Goal: Task Accomplishment & Management: Manage account settings

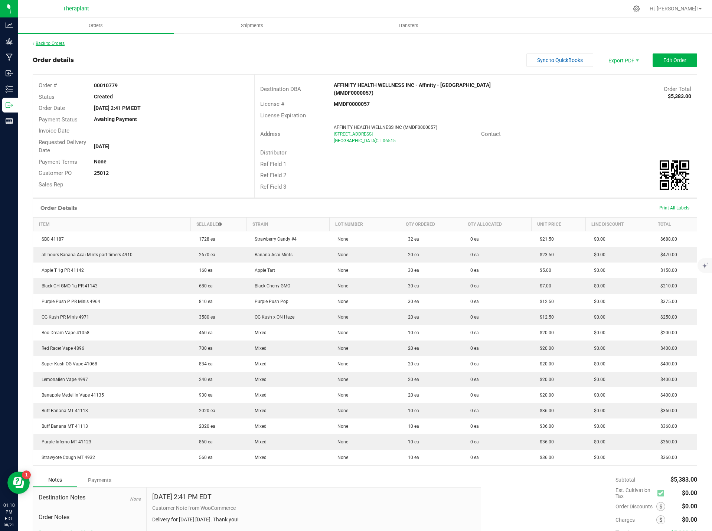
click at [42, 45] on link "Back to Orders" at bounding box center [49, 43] width 32 height 5
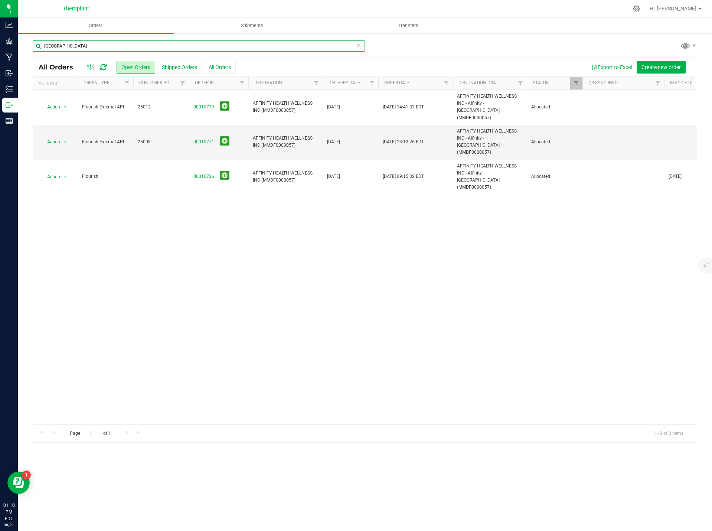
click at [71, 46] on input "[GEOGRAPHIC_DATA]" at bounding box center [199, 45] width 332 height 11
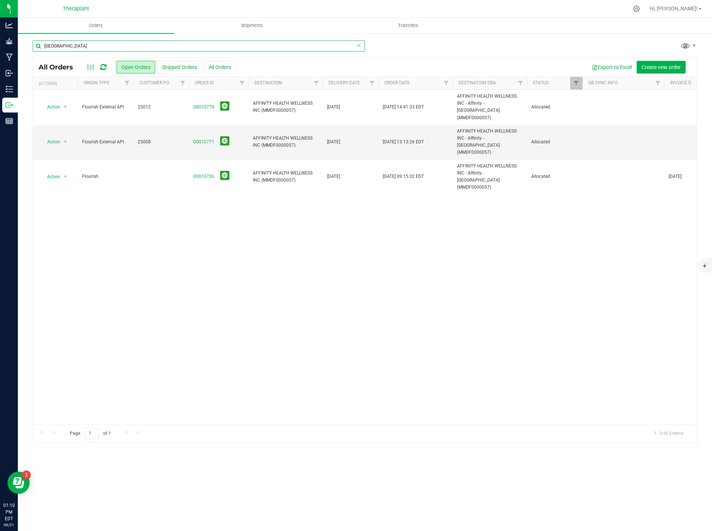
click at [71, 46] on input "[GEOGRAPHIC_DATA]" at bounding box center [199, 45] width 332 height 11
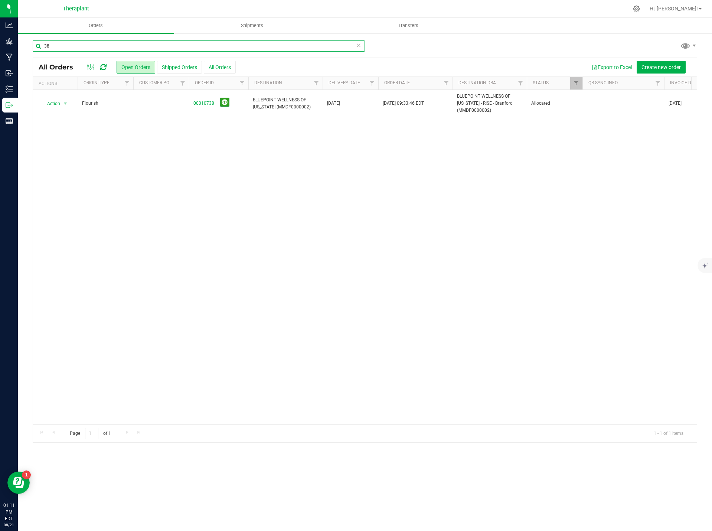
type input "3"
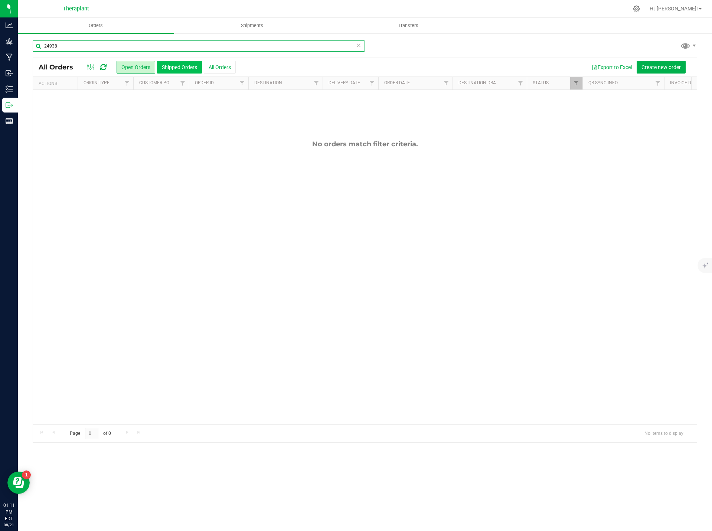
type input "24938"
click at [180, 65] on button "Shipped Orders" at bounding box center [179, 67] width 45 height 13
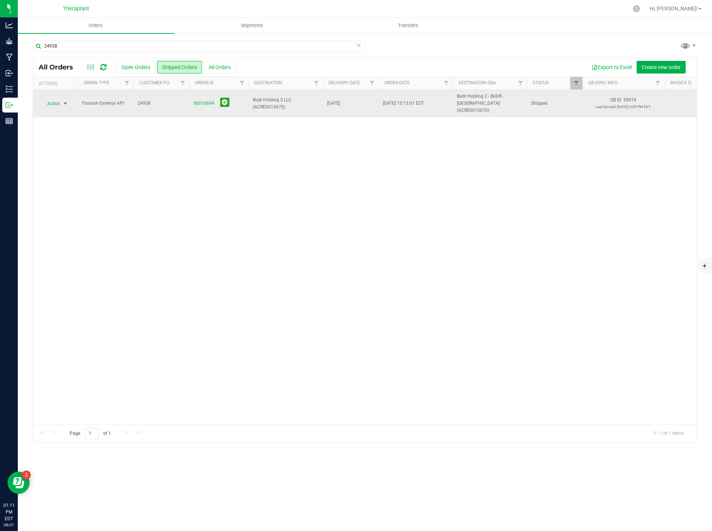
click at [58, 101] on span "Action" at bounding box center [50, 103] width 20 height 10
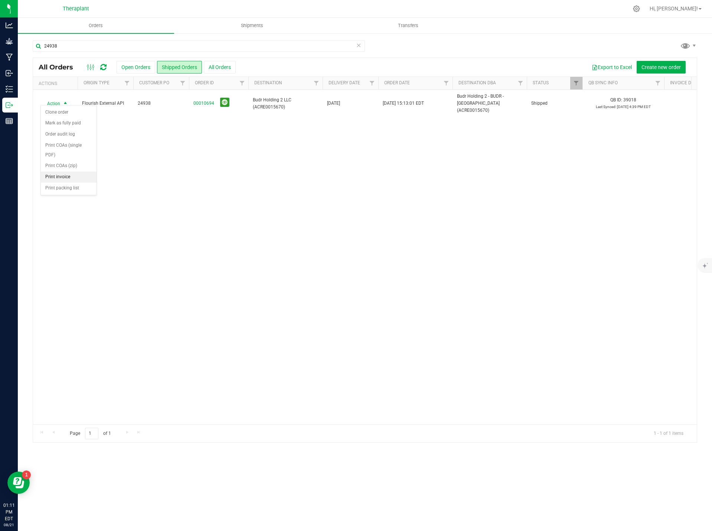
click at [78, 176] on li "Print invoice" at bounding box center [69, 177] width 56 height 11
click at [118, 45] on input "24938" at bounding box center [199, 45] width 332 height 11
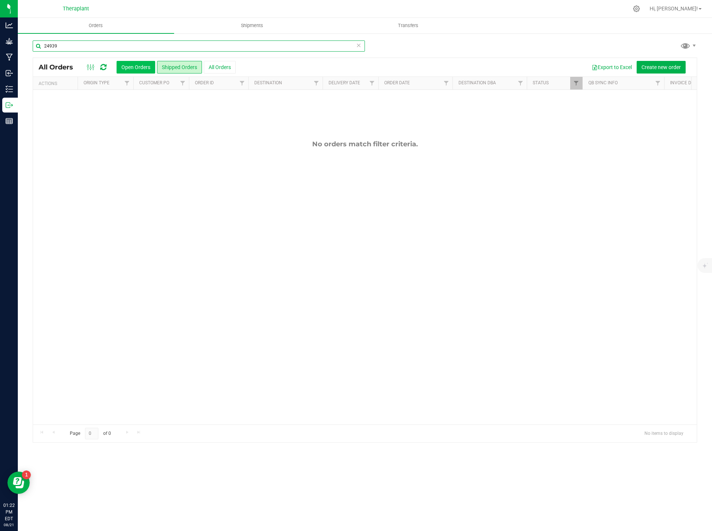
type input "24939"
click at [140, 64] on button "Open Orders" at bounding box center [136, 67] width 39 height 13
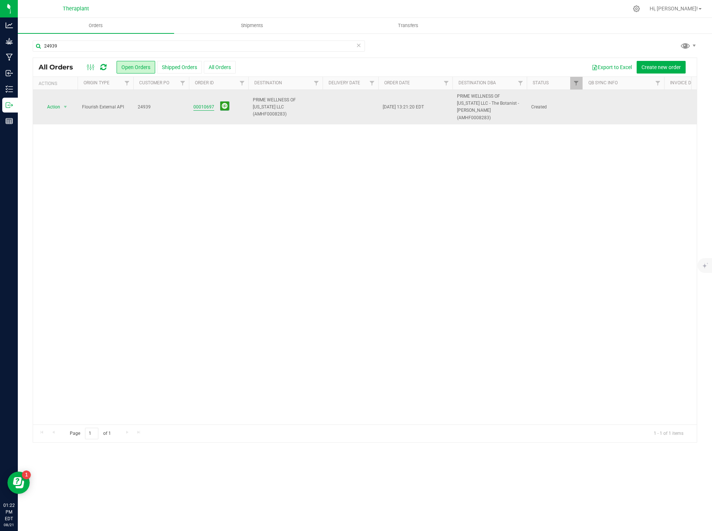
click at [202, 108] on link "00010697" at bounding box center [204, 107] width 21 height 7
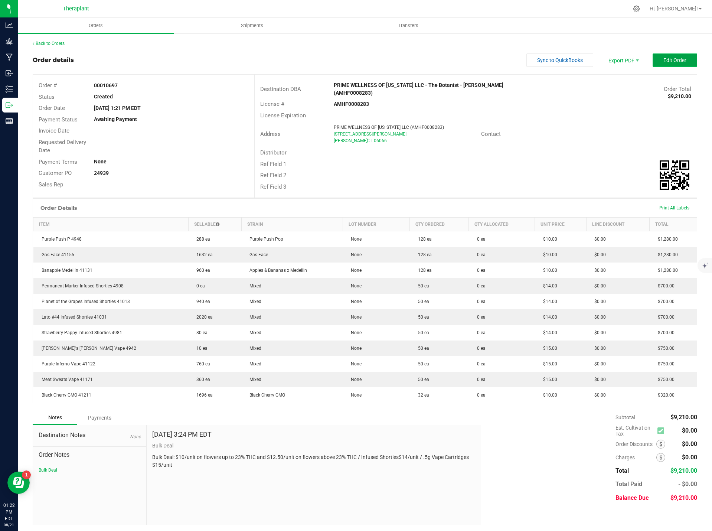
click at [666, 59] on span "Edit Order" at bounding box center [675, 60] width 23 height 6
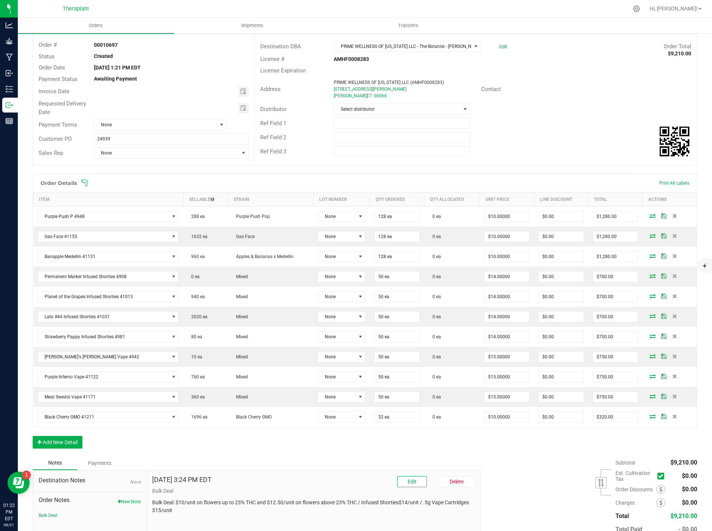
scroll to position [87, 0]
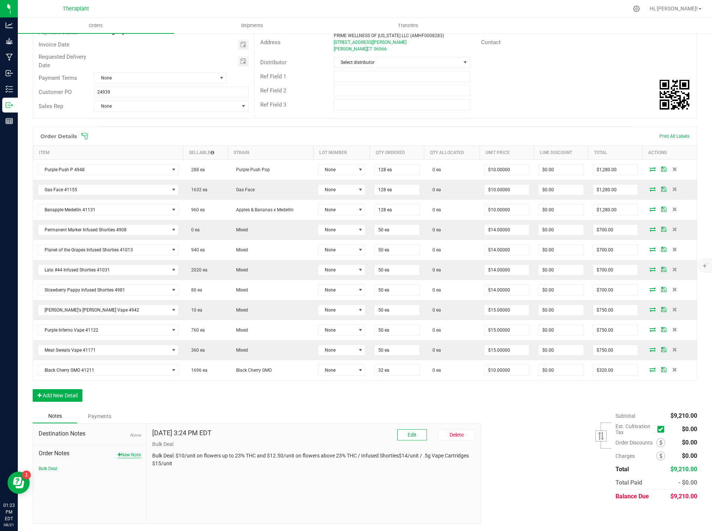
click at [134, 453] on button "New Note" at bounding box center [129, 455] width 23 height 7
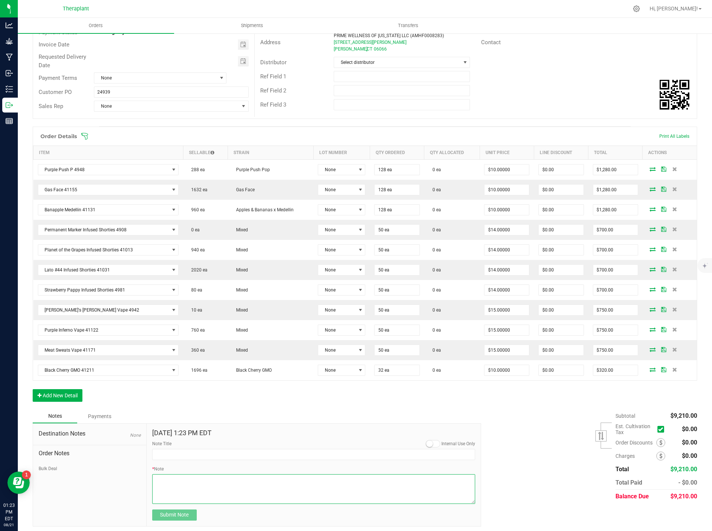
paste textarea "Black Ch GMO 41071- 20.44% THC – 32-pack- Swapped 32 units for Black Cherry GMO…"
type textarea "Black Ch GMO 41071- 20.44% THC – 32-pack- Swapped 32 units for Black Cherry GMO…"
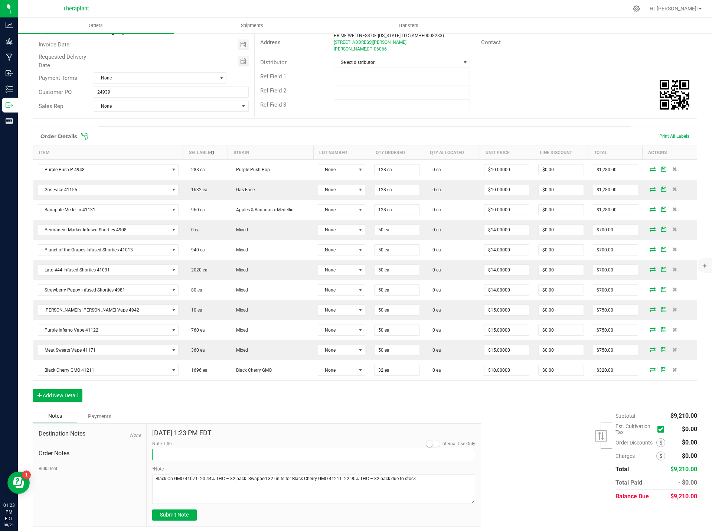
click at [170, 454] on input "Note Title" at bounding box center [314, 454] width 324 height 11
type input "Product Swapped"
click at [177, 520] on button "Submit Note" at bounding box center [174, 515] width 45 height 11
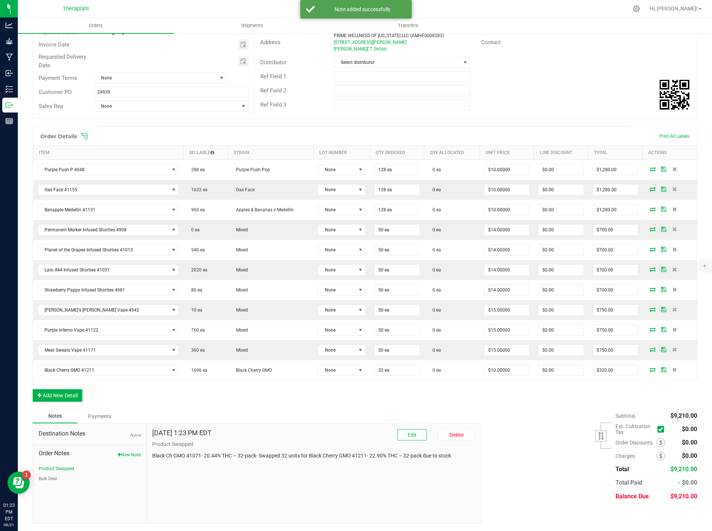
scroll to position [0, 0]
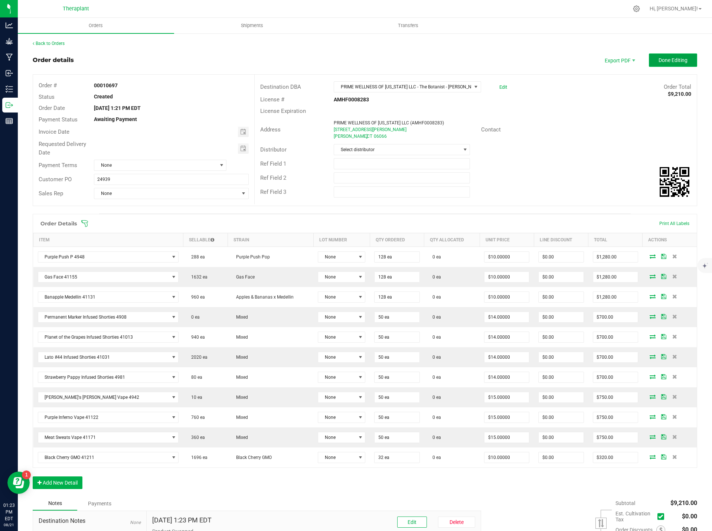
click at [671, 62] on span "Done Editing" at bounding box center [673, 60] width 29 height 6
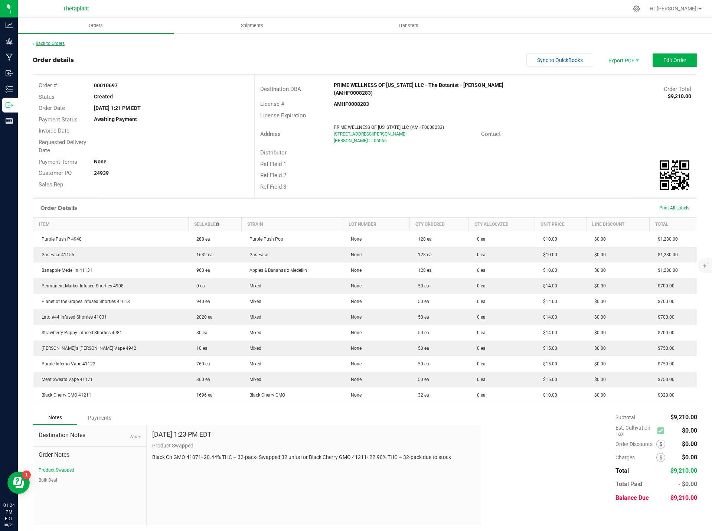
click at [52, 42] on link "Back to Orders" at bounding box center [49, 43] width 32 height 5
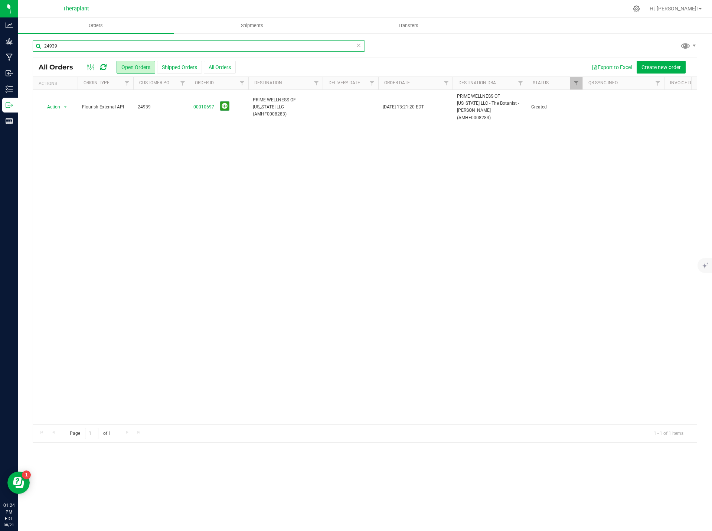
click at [361, 46] on input "24939" at bounding box center [199, 45] width 332 height 11
click at [358, 41] on icon at bounding box center [358, 44] width 5 height 9
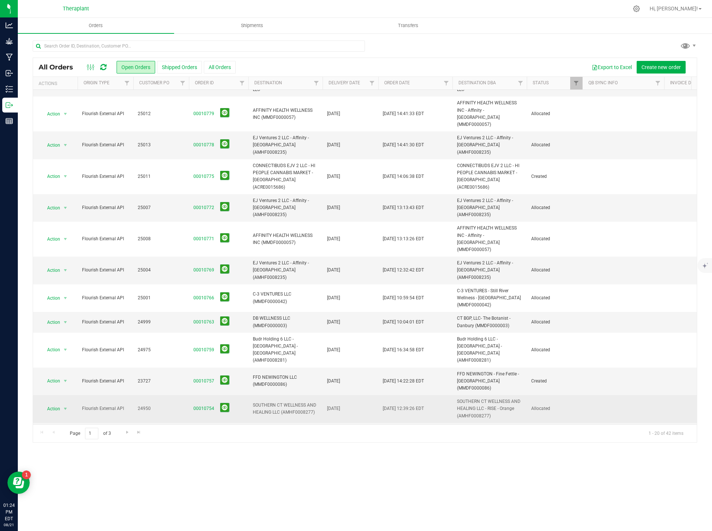
scroll to position [153, 0]
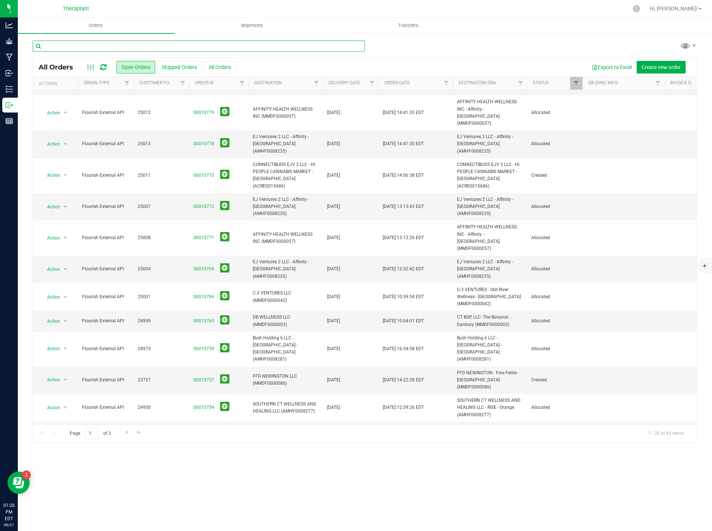
click at [242, 47] on input "text" at bounding box center [199, 45] width 332 height 11
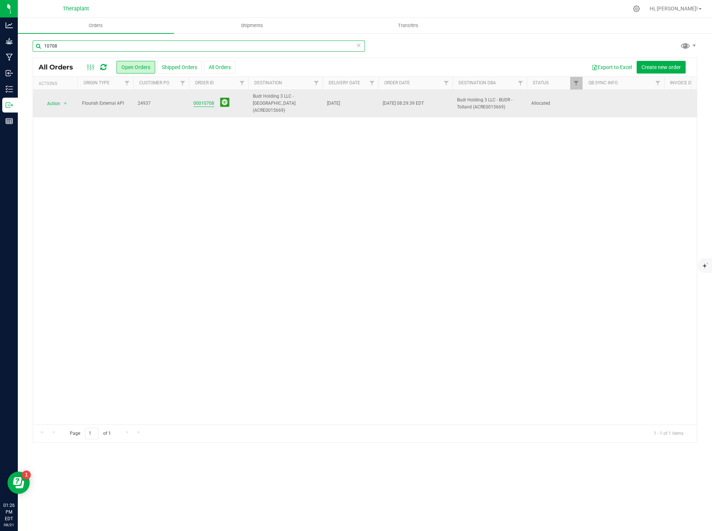
type input "10708"
click at [197, 100] on link "00010708" at bounding box center [204, 103] width 21 height 7
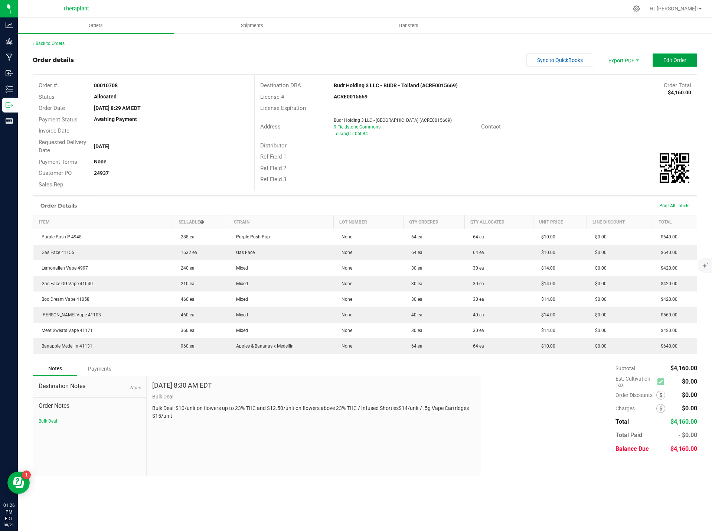
click at [679, 58] on span "Edit Order" at bounding box center [675, 60] width 23 height 6
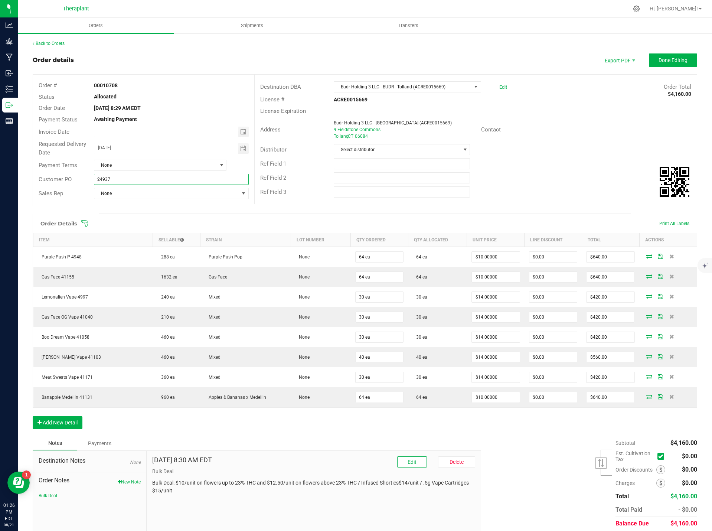
click at [96, 180] on input "24937" at bounding box center [171, 179] width 155 height 11
type input "B-24937"
click at [666, 58] on span "Done Editing" at bounding box center [673, 60] width 29 height 6
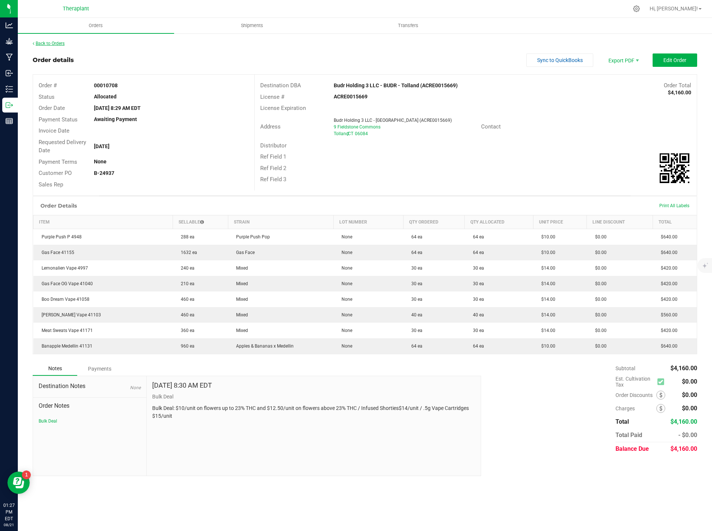
click at [57, 41] on link "Back to Orders" at bounding box center [49, 43] width 32 height 5
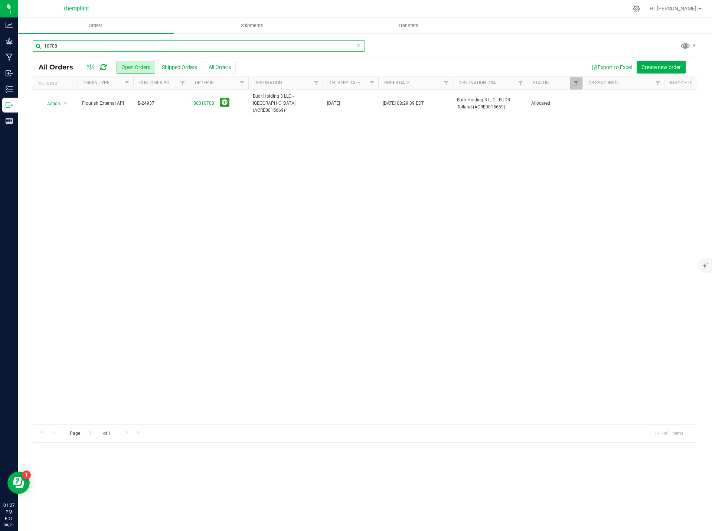
click at [63, 46] on input "10708" at bounding box center [199, 45] width 332 height 11
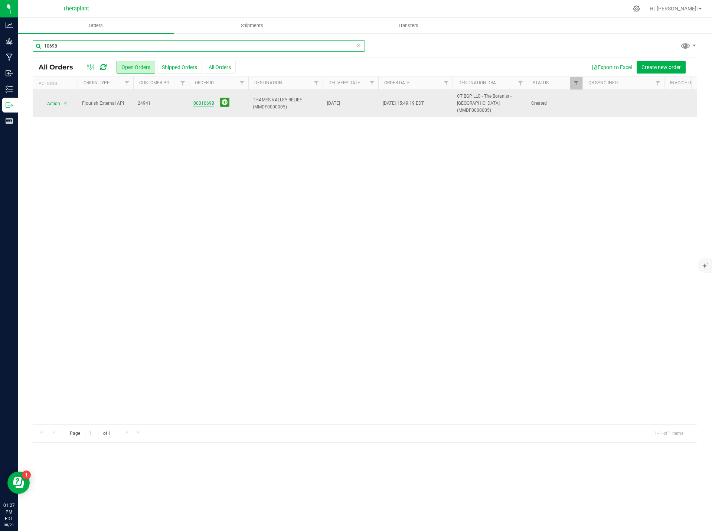
type input "10698"
click at [198, 100] on link "00010698" at bounding box center [204, 103] width 21 height 7
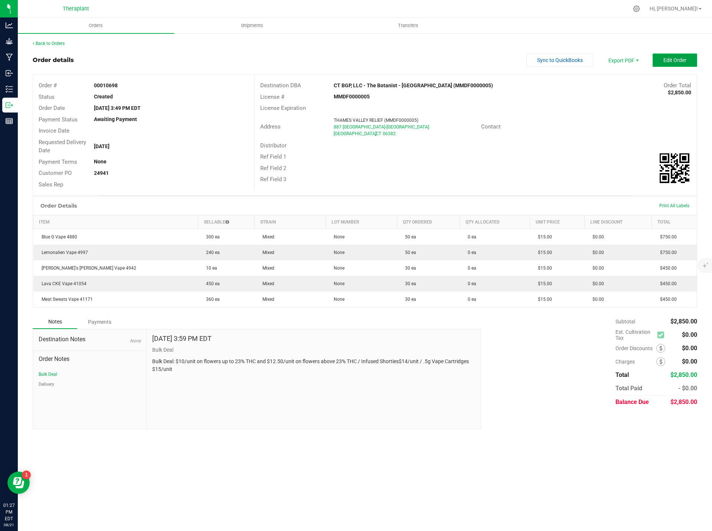
click at [685, 59] on span "Edit Order" at bounding box center [675, 60] width 23 height 6
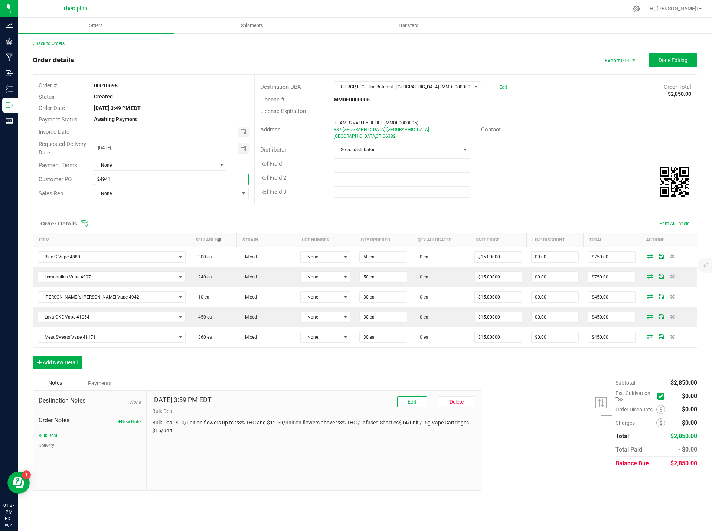
click at [95, 182] on input "24941" at bounding box center [171, 179] width 155 height 11
type input "B-24941"
click at [680, 57] on span "Done Editing" at bounding box center [673, 60] width 29 height 6
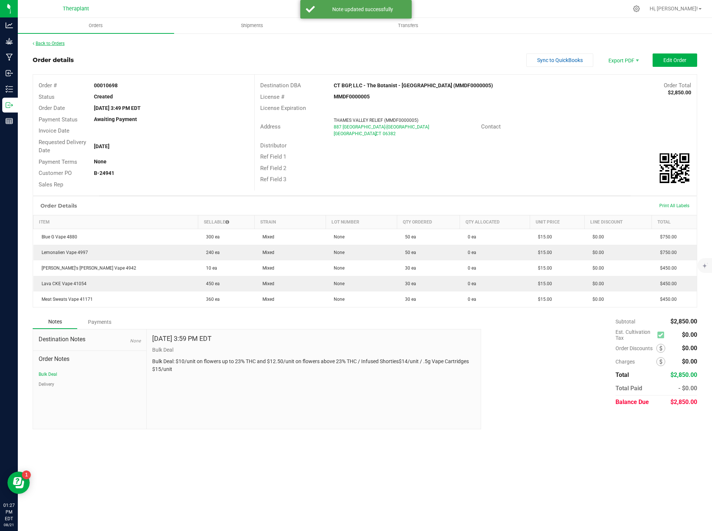
click at [52, 42] on link "Back to Orders" at bounding box center [49, 43] width 32 height 5
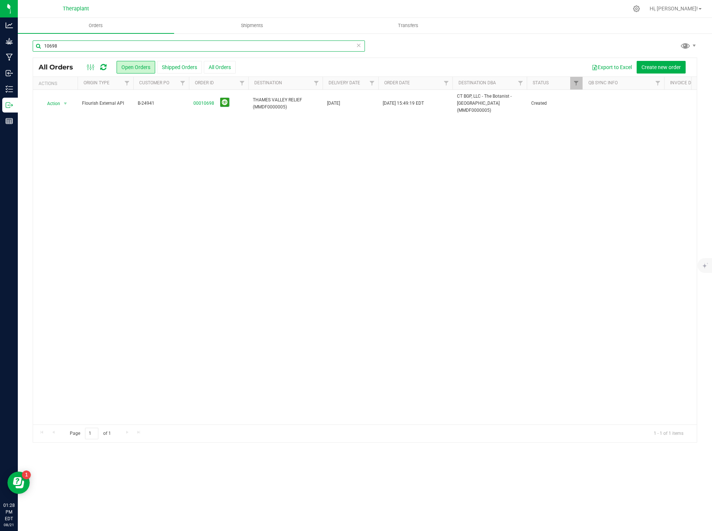
click at [66, 44] on input "10698" at bounding box center [199, 45] width 332 height 11
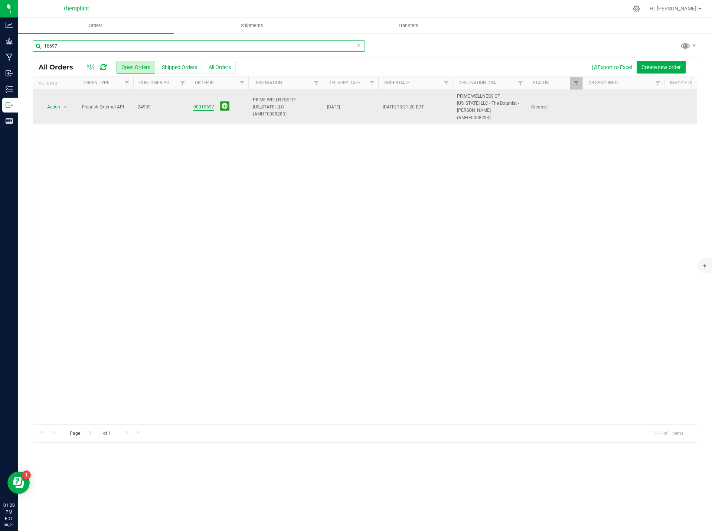
type input "10697"
click at [204, 108] on link "00010697" at bounding box center [204, 107] width 21 height 7
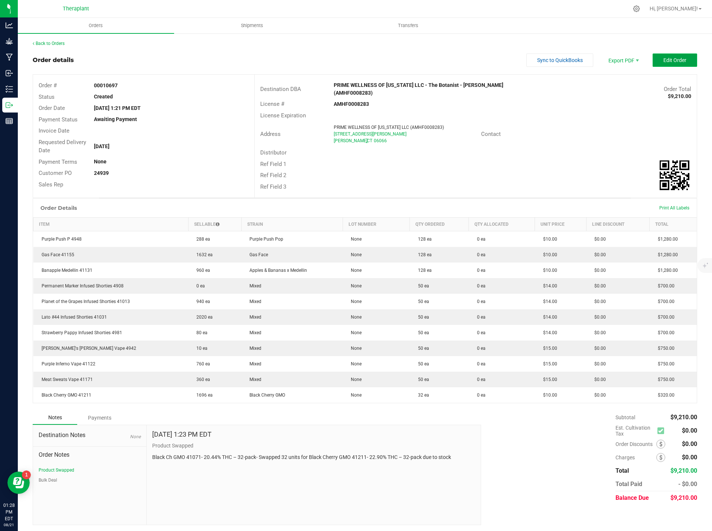
click at [670, 64] on button "Edit Order" at bounding box center [675, 59] width 45 height 13
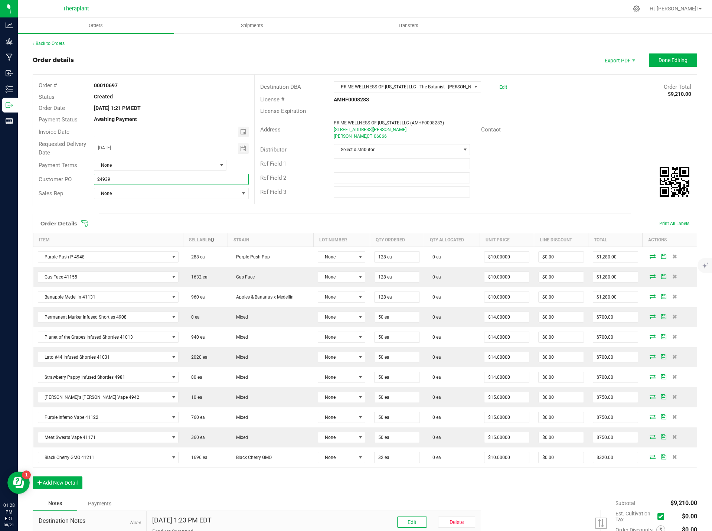
click at [97, 180] on input "24939" at bounding box center [171, 179] width 155 height 11
type input "B-24939"
click at [686, 56] on button "Done Editing" at bounding box center [673, 59] width 48 height 13
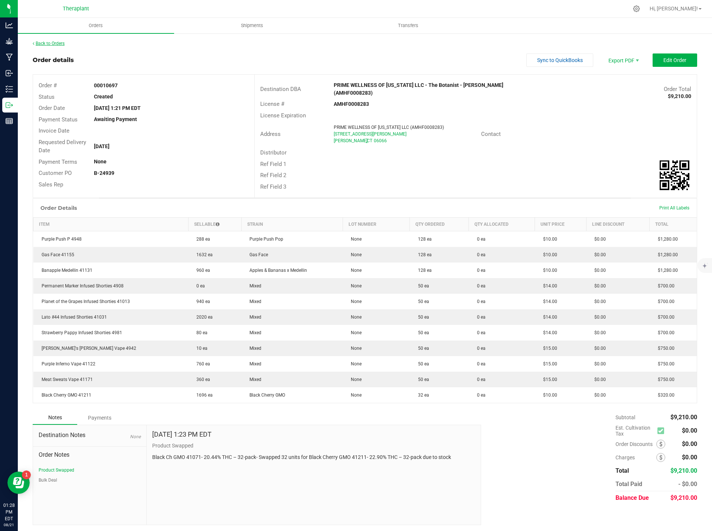
click at [60, 41] on link "Back to Orders" at bounding box center [49, 43] width 32 height 5
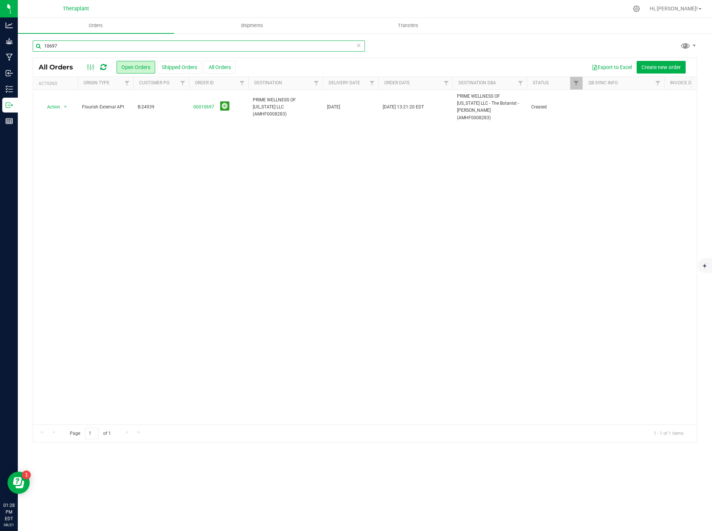
click at [69, 44] on input "10697" at bounding box center [199, 45] width 332 height 11
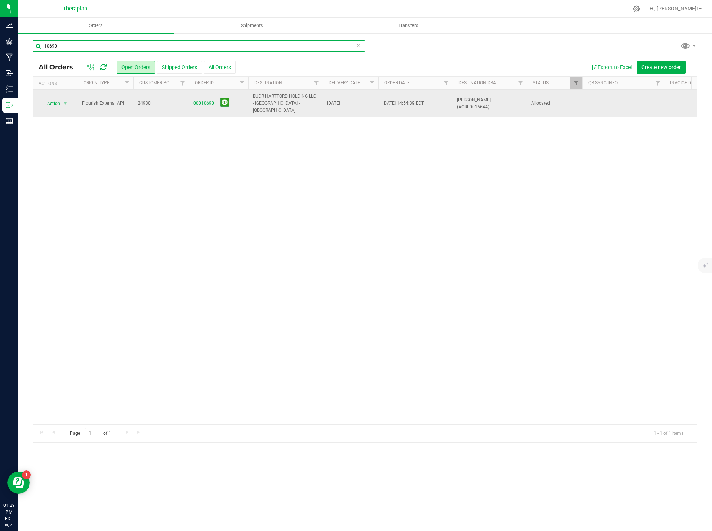
type input "10690"
click at [207, 100] on link "00010690" at bounding box center [204, 103] width 21 height 7
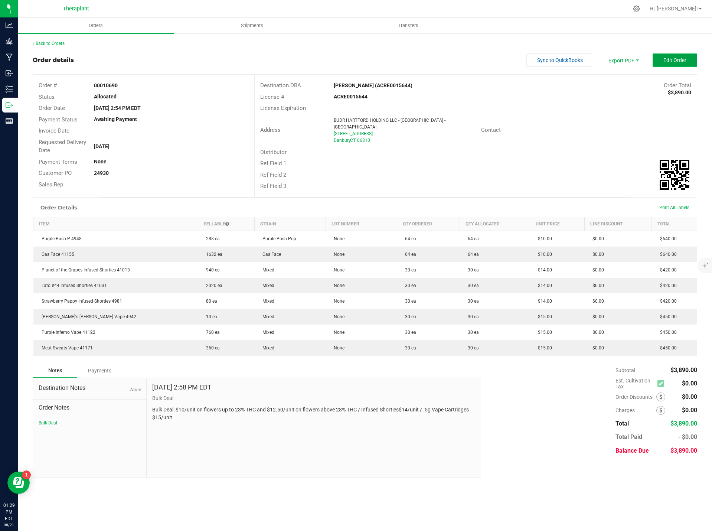
click at [684, 56] on button "Edit Order" at bounding box center [675, 59] width 45 height 13
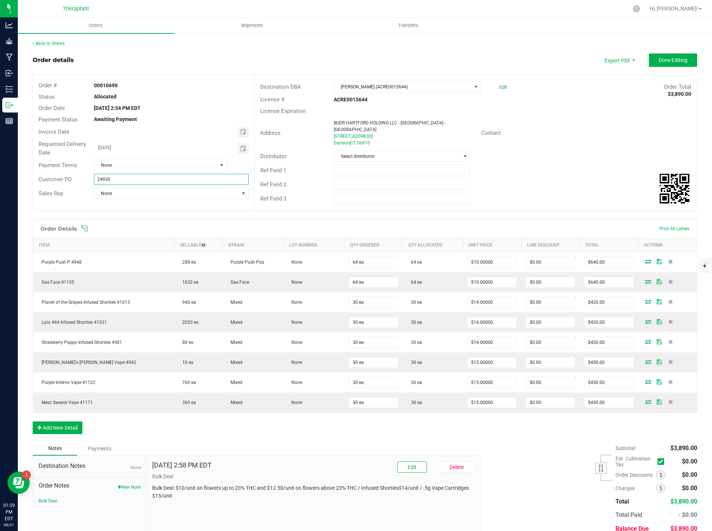
click at [95, 177] on input "24930" at bounding box center [171, 179] width 155 height 11
type input "B-24930"
click at [102, 83] on strong "00010690" at bounding box center [106, 85] width 24 height 6
click at [105, 85] on strong "00010690" at bounding box center [106, 85] width 24 height 6
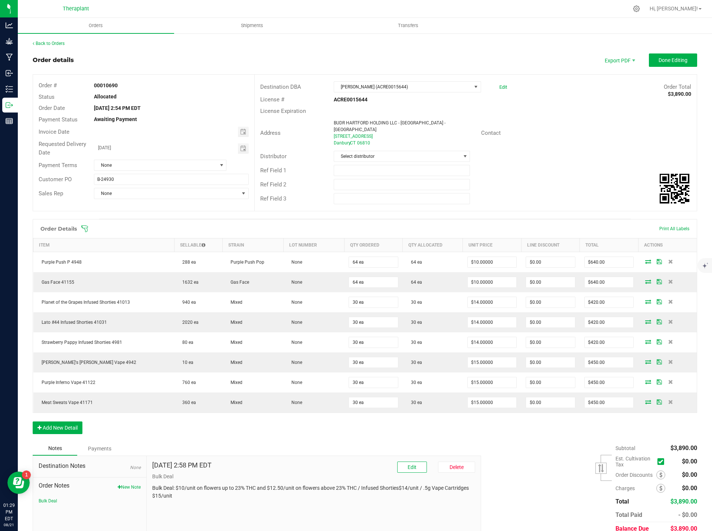
click at [107, 85] on strong "00010690" at bounding box center [106, 85] width 24 height 6
click at [92, 85] on div "00010690" at bounding box center [171, 86] width 166 height 8
click at [97, 83] on strong "00010690" at bounding box center [106, 85] width 24 height 6
click at [680, 57] on span "Done Editing" at bounding box center [673, 60] width 29 height 6
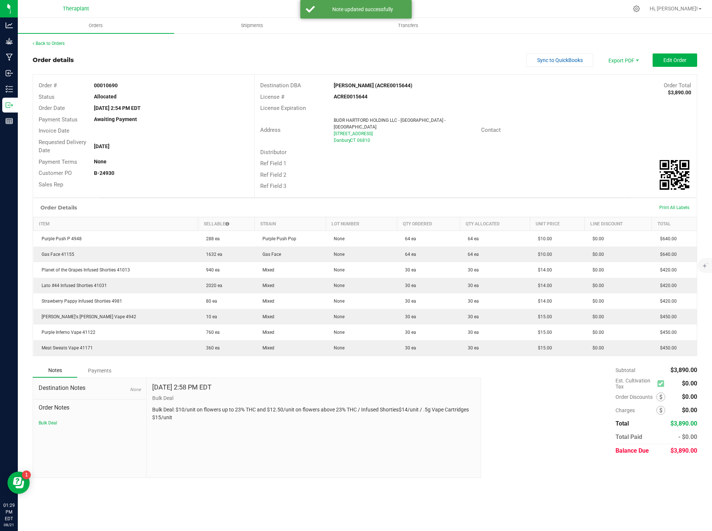
click at [54, 46] on div "Back to Orders" at bounding box center [365, 43] width 665 height 7
click at [55, 42] on link "Back to Orders" at bounding box center [49, 43] width 32 height 5
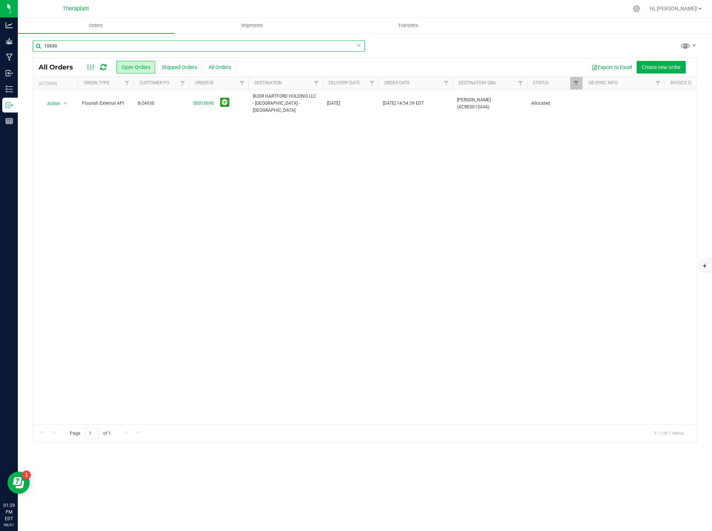
click at [72, 45] on input "10690" at bounding box center [199, 45] width 332 height 11
type input "10671"
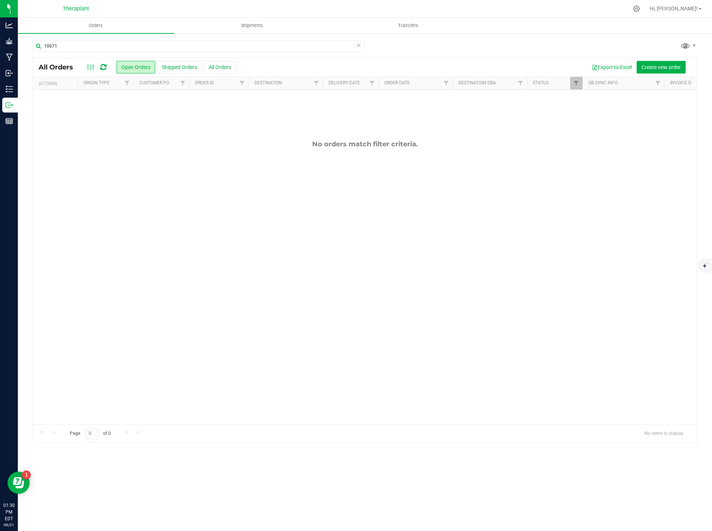
click at [362, 53] on div "10671" at bounding box center [199, 48] width 332 height 17
click at [358, 45] on icon at bounding box center [358, 44] width 5 height 9
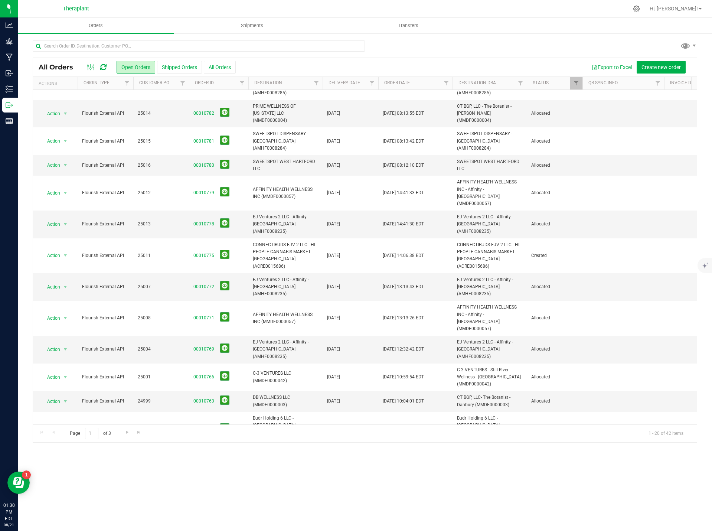
scroll to position [153, 0]
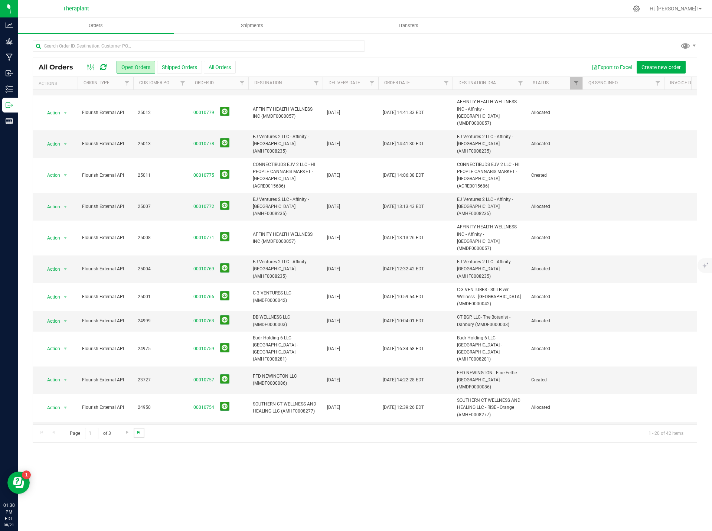
click at [138, 432] on span "Go to the last page" at bounding box center [139, 432] width 6 height 6
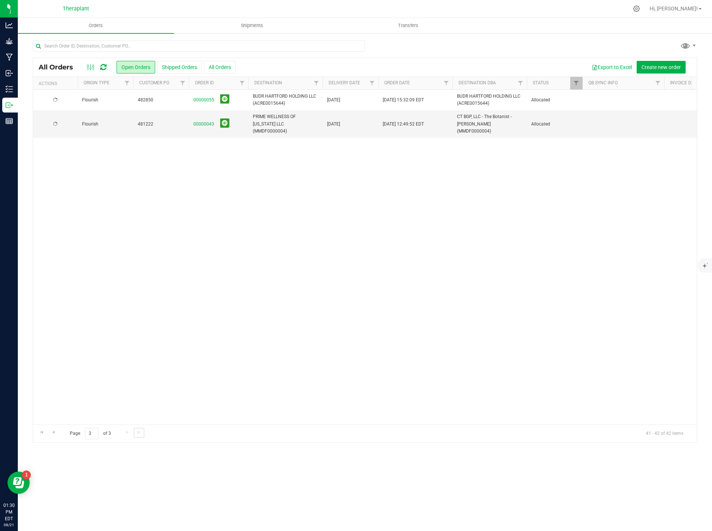
scroll to position [0, 0]
click at [51, 430] on span "Go to the previous page" at bounding box center [54, 432] width 6 height 6
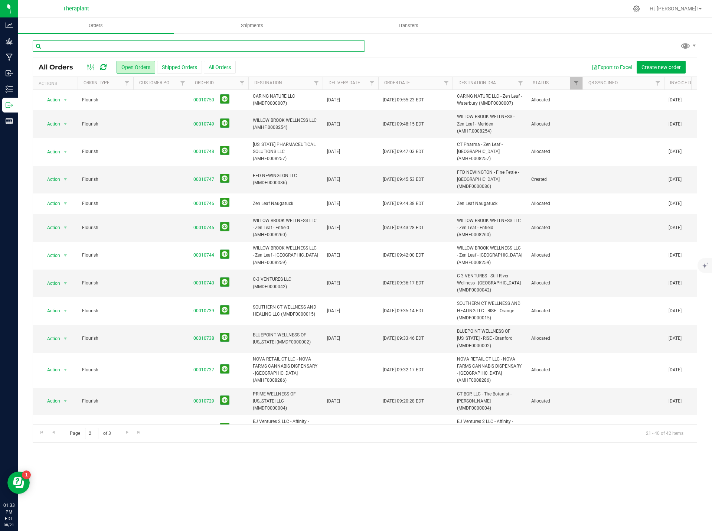
click at [214, 46] on input "text" at bounding box center [199, 45] width 332 height 11
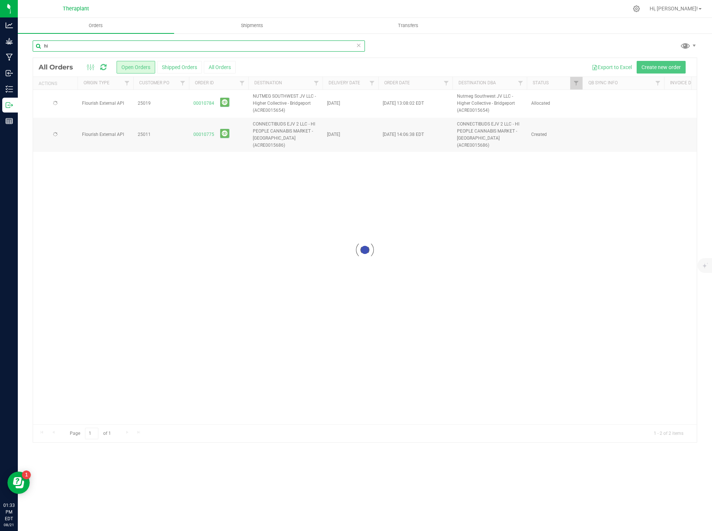
type input "h"
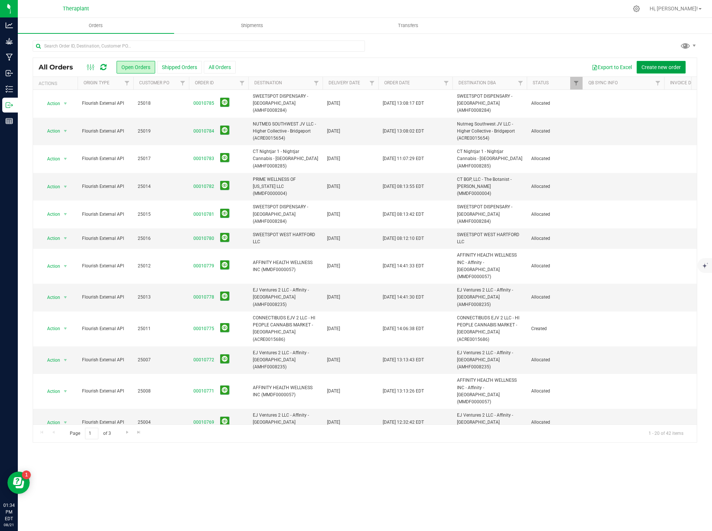
click at [659, 66] on span "Create new order" at bounding box center [661, 67] width 39 height 6
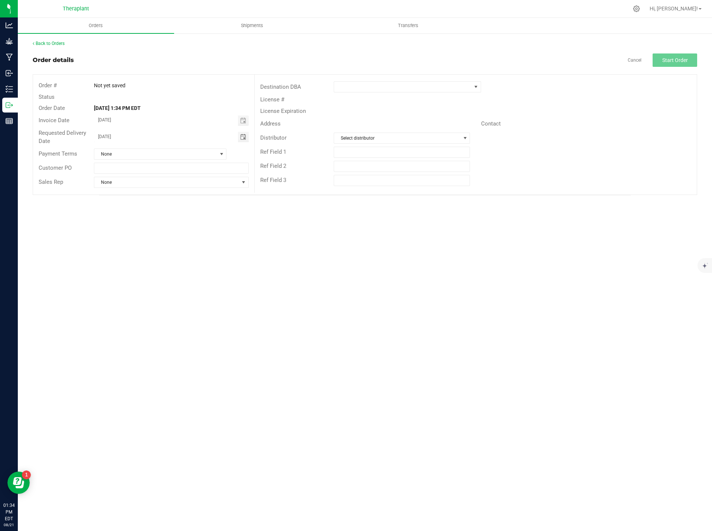
drag, startPoint x: 191, startPoint y: 134, endPoint x: 89, endPoint y: 135, distance: 102.1
click at [89, 135] on div "[DATE]" at bounding box center [171, 137] width 166 height 10
type input "month/day/year"
click at [347, 85] on span at bounding box center [402, 87] width 137 height 10
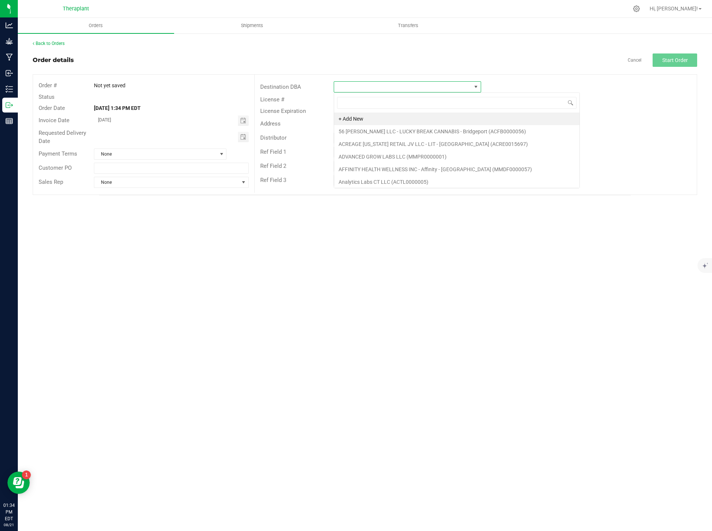
scroll to position [11, 147]
type input "hi"
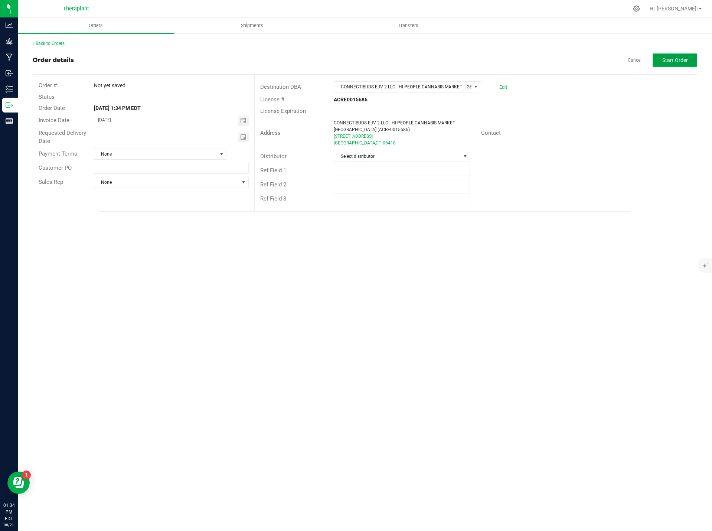
click at [686, 65] on button "Start Order" at bounding box center [675, 59] width 45 height 13
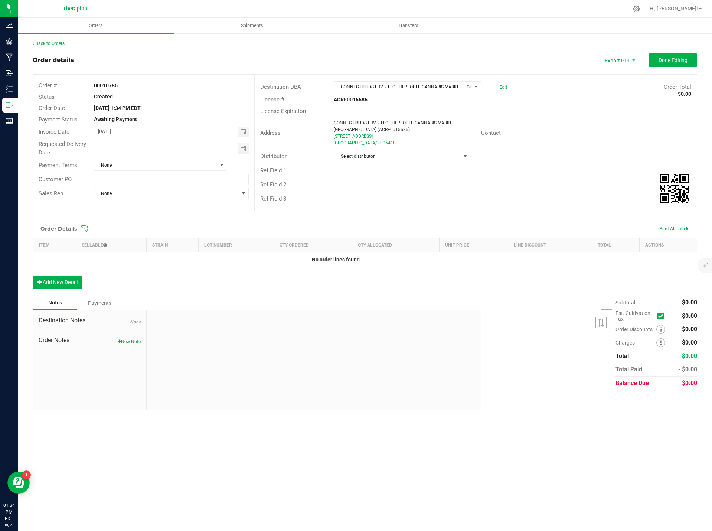
click at [131, 342] on button "New Note" at bounding box center [129, 341] width 23 height 7
click at [64, 286] on button "Add New Detail" at bounding box center [58, 282] width 50 height 13
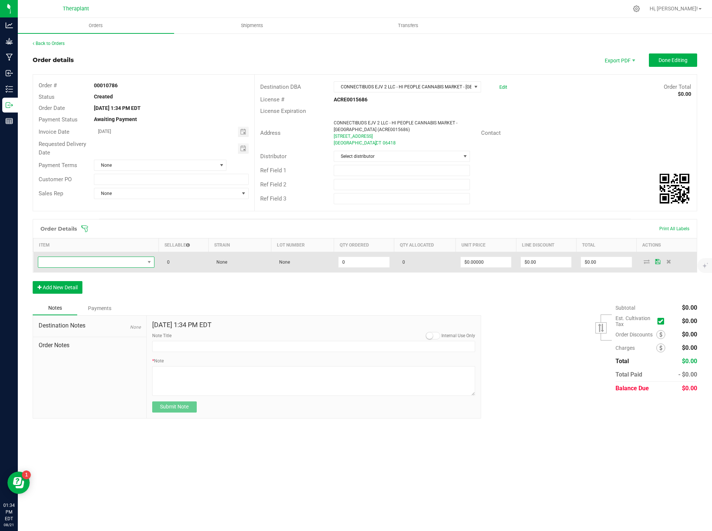
click at [62, 261] on span "NO DATA FOUND" at bounding box center [91, 262] width 107 height 10
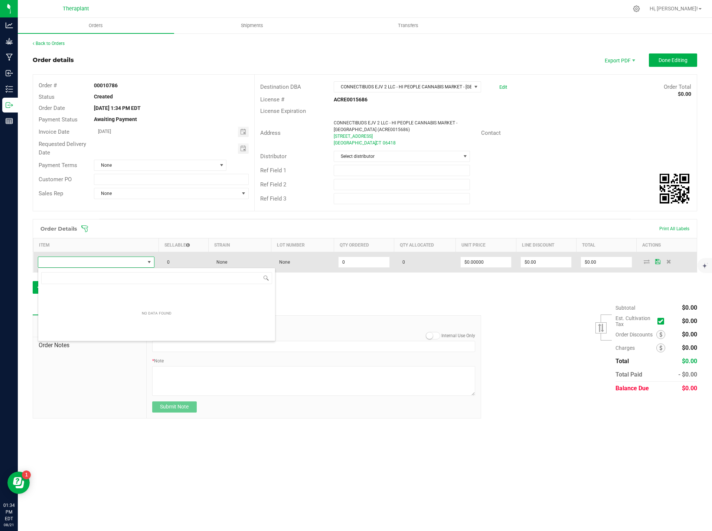
scroll to position [11, 116]
type input "m"
type input "MR"
type input "0 ea"
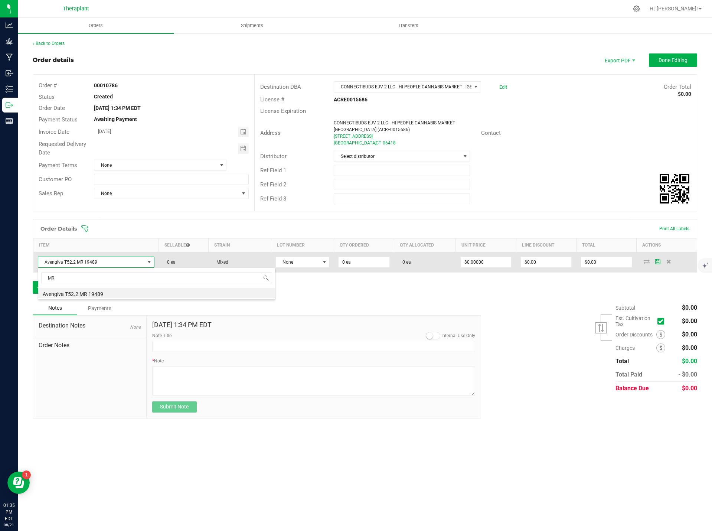
type input "M"
type input "Green G MR"
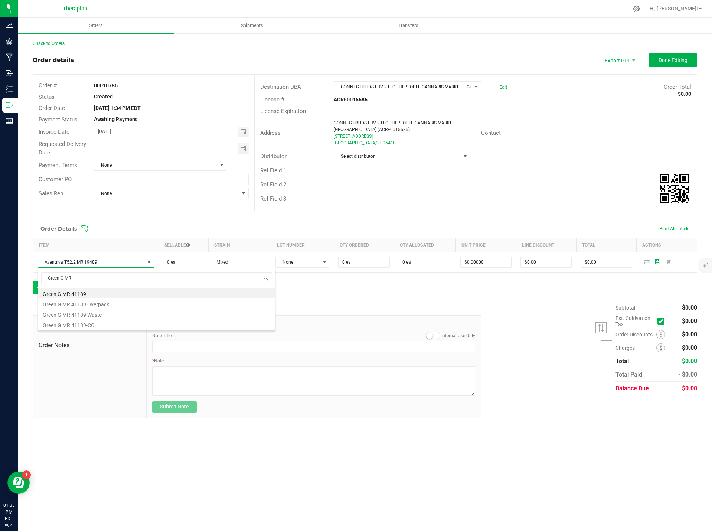
click at [77, 292] on li "Green G MR 41189" at bounding box center [156, 293] width 237 height 10
type input "$19.50000"
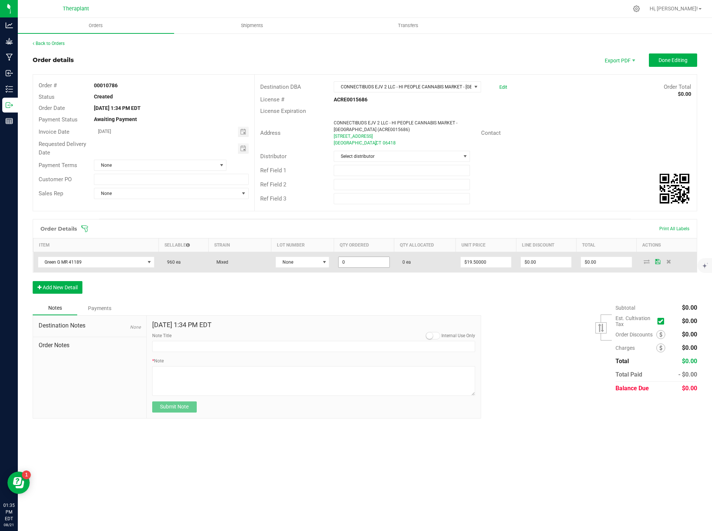
click at [347, 260] on input "0" at bounding box center [364, 262] width 51 height 10
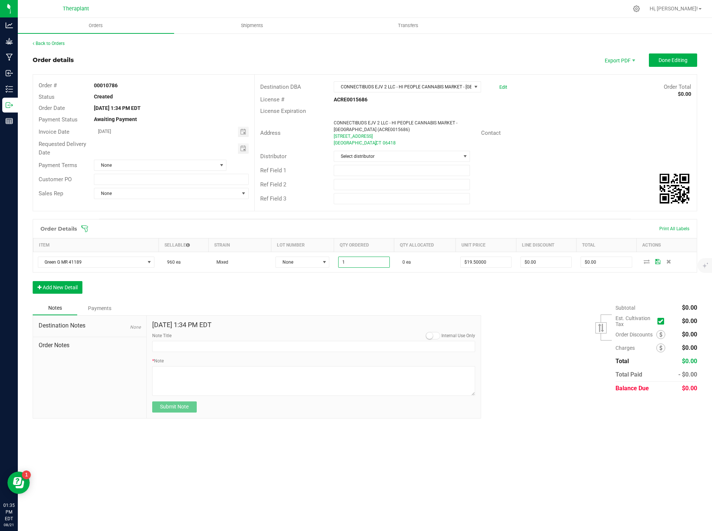
type input "1 ea"
type input "$19.50"
click at [367, 298] on div "Order Details Print All Labels Item Sellable Strain Lot Number Qty Ordered Qty …" at bounding box center [365, 260] width 665 height 82
click at [168, 351] on input "Note Title" at bounding box center [314, 346] width 324 height 11
click at [162, 347] on input "Note Title" at bounding box center [314, 346] width 324 height 11
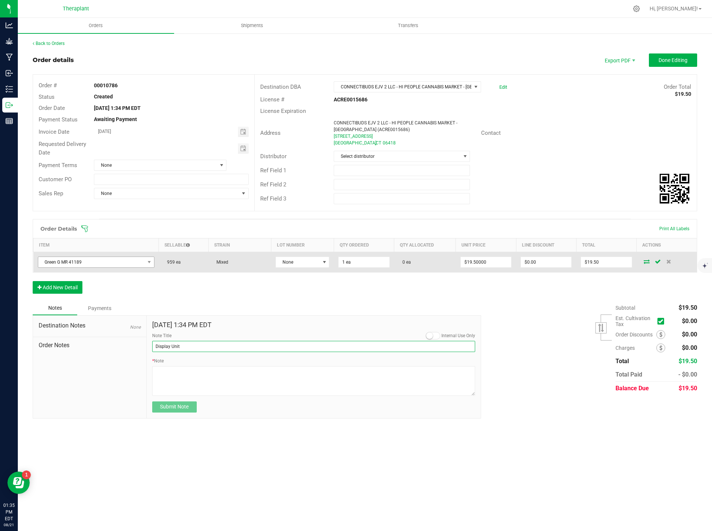
type input "Display Unit"
click at [67, 261] on span "Green G MR 41189" at bounding box center [91, 262] width 107 height 10
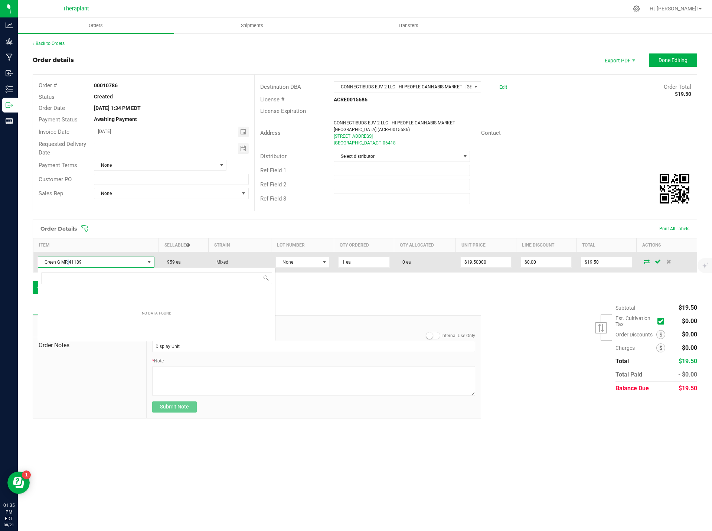
click at [67, 261] on span "Green G MR 41189" at bounding box center [91, 262] width 107 height 10
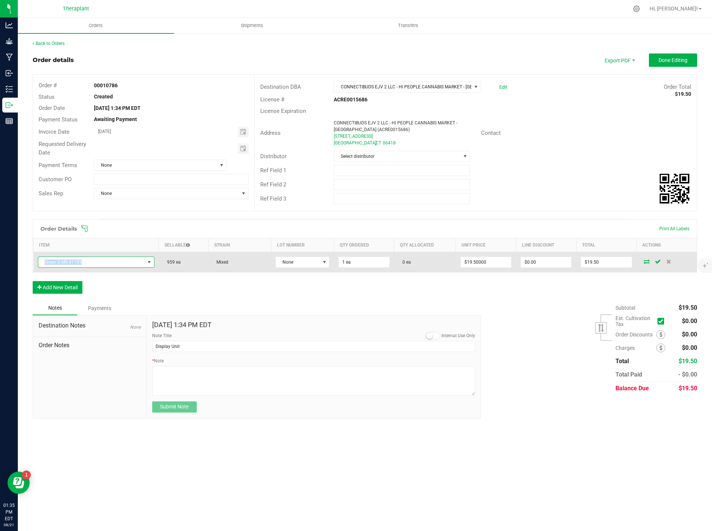
click at [67, 261] on span "Green G MR 41189" at bounding box center [91, 262] width 107 height 10
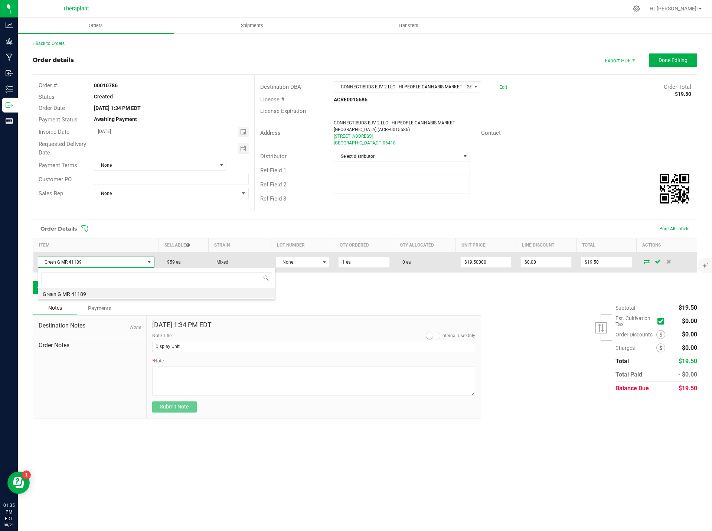
scroll to position [11, 116]
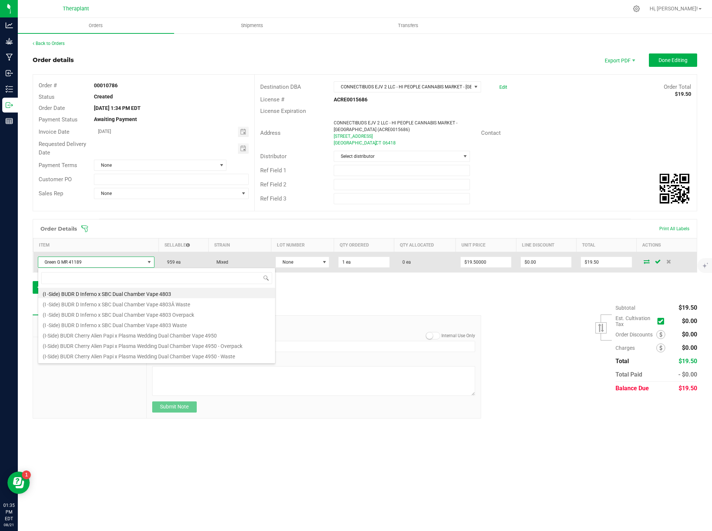
drag, startPoint x: 67, startPoint y: 261, endPoint x: 56, endPoint y: 261, distance: 11.5
click at [56, 261] on span "Green G MR 41189" at bounding box center [91, 262] width 107 height 10
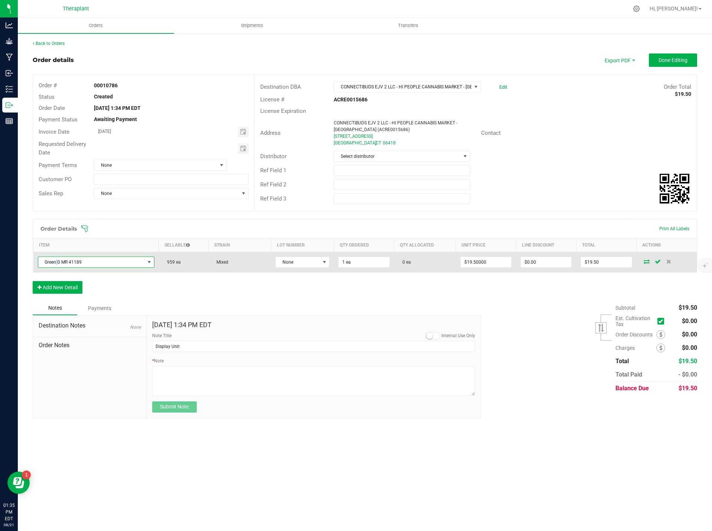
click at [56, 261] on span "Green G MR 41189" at bounding box center [91, 262] width 107 height 10
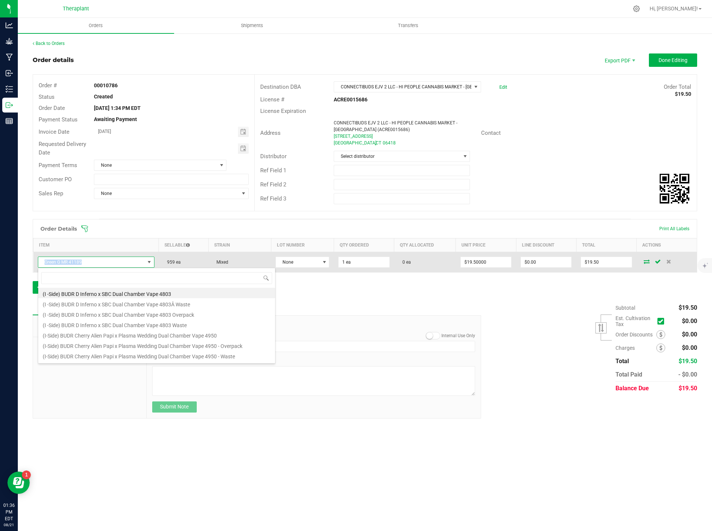
drag, startPoint x: 83, startPoint y: 260, endPoint x: 34, endPoint y: 261, distance: 49.0
click at [33, 263] on td "Green G MR 41189" at bounding box center [96, 262] width 126 height 20
copy span "Green G MR 41189"
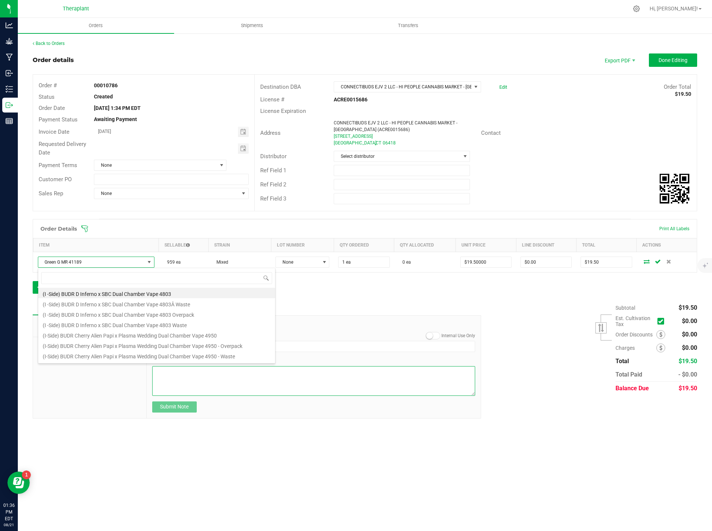
click at [193, 370] on textarea "* Note" at bounding box center [314, 381] width 324 height 30
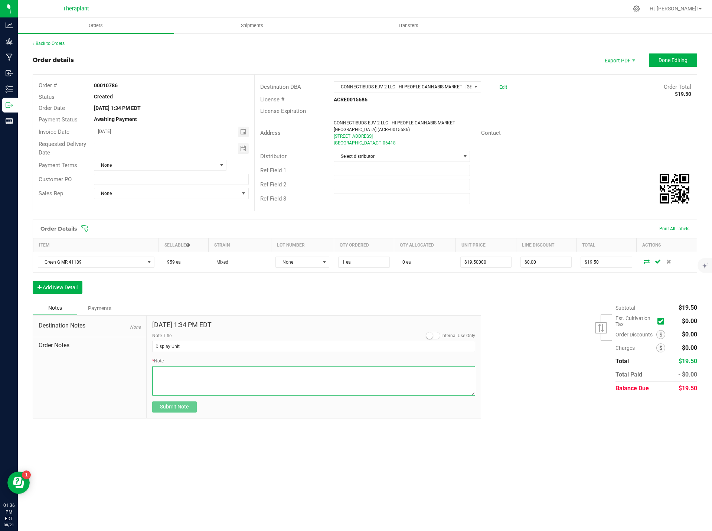
paste textarea "Green G MR 41189"
type textarea "Green G MR 41189- sent one unit for display."
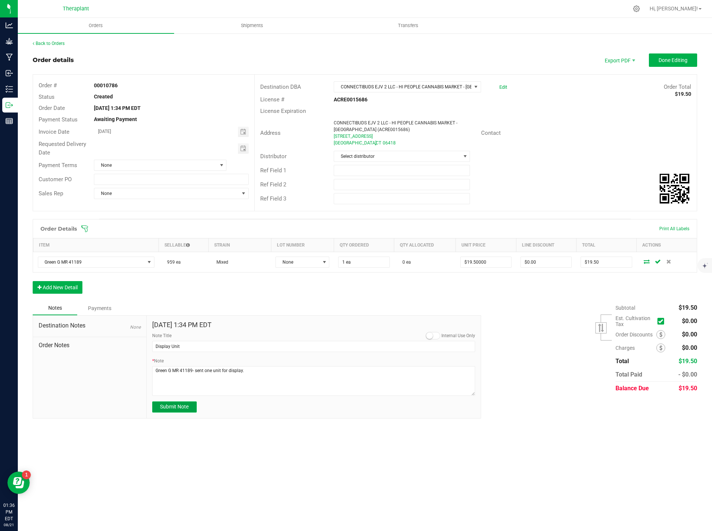
click at [182, 410] on button "Submit Note" at bounding box center [174, 406] width 45 height 11
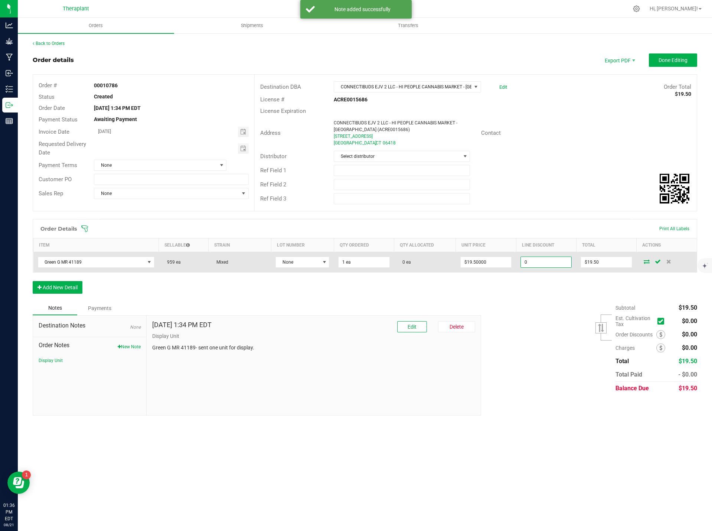
click at [543, 261] on input "0" at bounding box center [546, 262] width 51 height 10
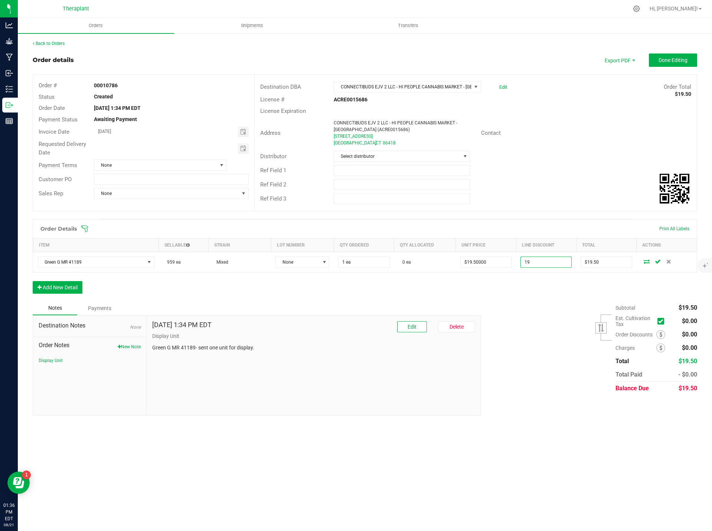
type input "1"
type input "$19.49"
type input "$0.01"
click at [589, 302] on div "Subtotal $19.50 Est. Cultivation Tax" at bounding box center [587, 348] width 222 height 94
click at [682, 62] on span "Done Editing" at bounding box center [673, 60] width 29 height 6
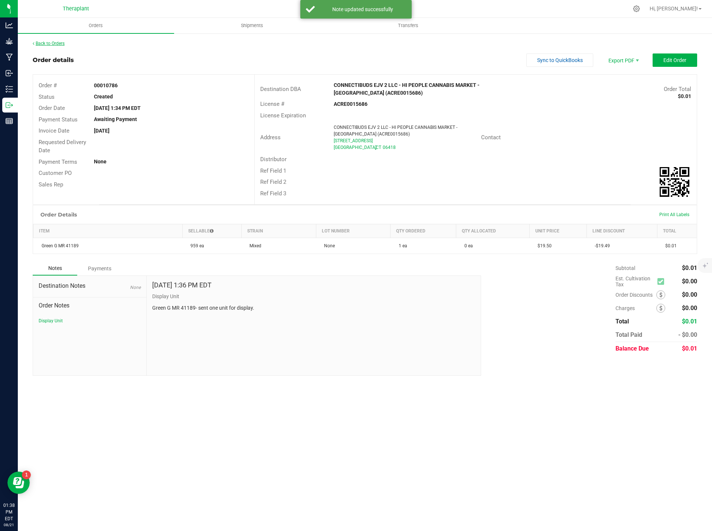
click at [59, 45] on link "Back to Orders" at bounding box center [49, 43] width 32 height 5
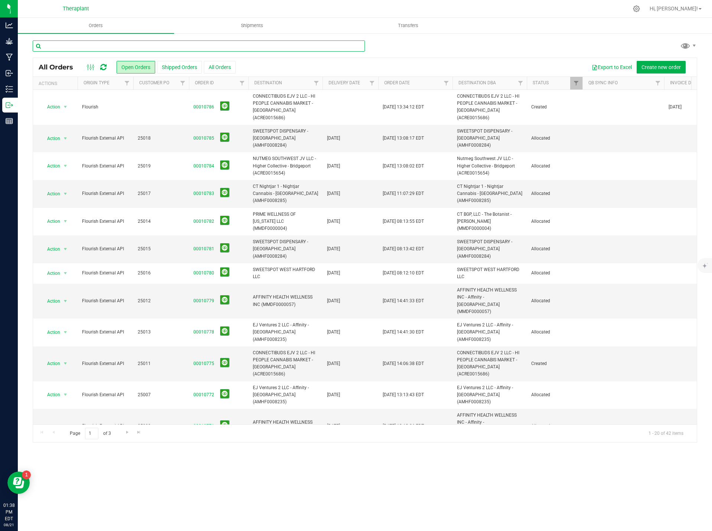
click at [121, 46] on input "text" at bounding box center [199, 45] width 332 height 11
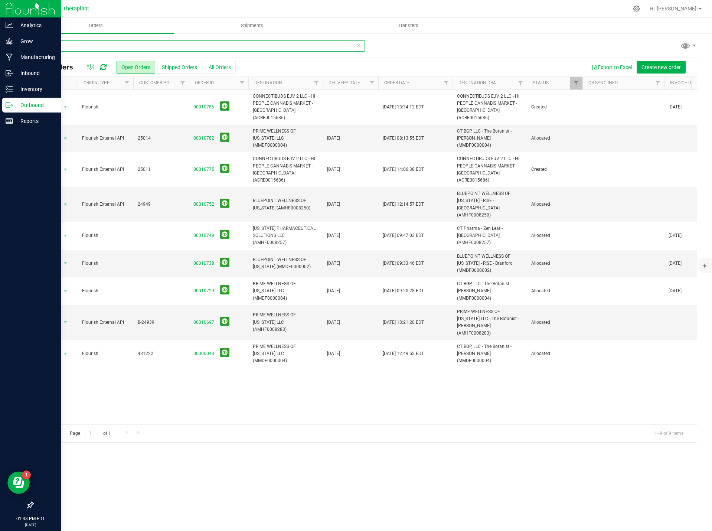
type input "connec"
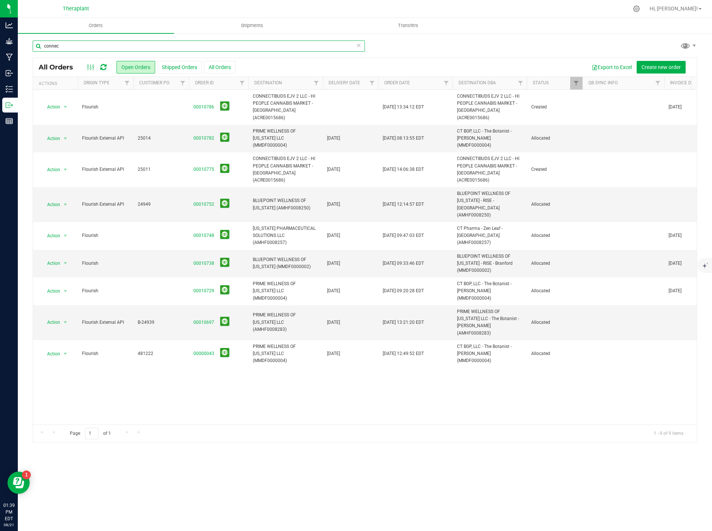
click at [115, 47] on input "connec" at bounding box center [199, 45] width 332 height 11
click at [166, 66] on button "Shipped Orders" at bounding box center [179, 67] width 45 height 13
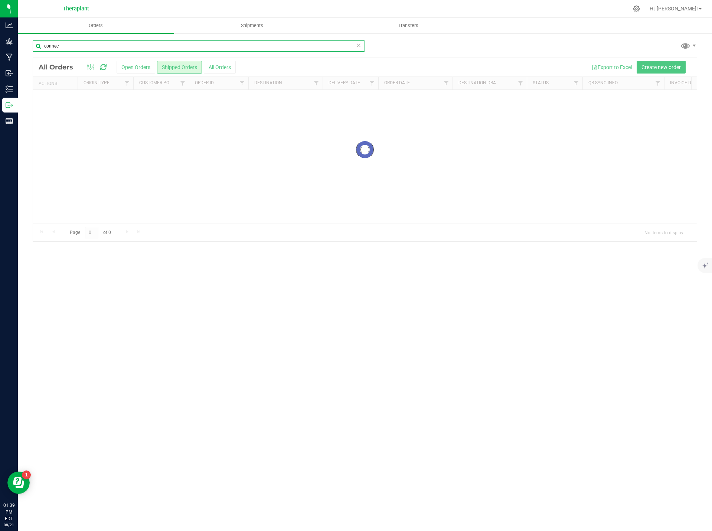
drag, startPoint x: 68, startPoint y: 43, endPoint x: 21, endPoint y: 50, distance: 46.9
click at [21, 50] on div "connec Loading... All Orders Open Orders Shipped Orders All Orders Export to Ex…" at bounding box center [365, 141] width 695 height 217
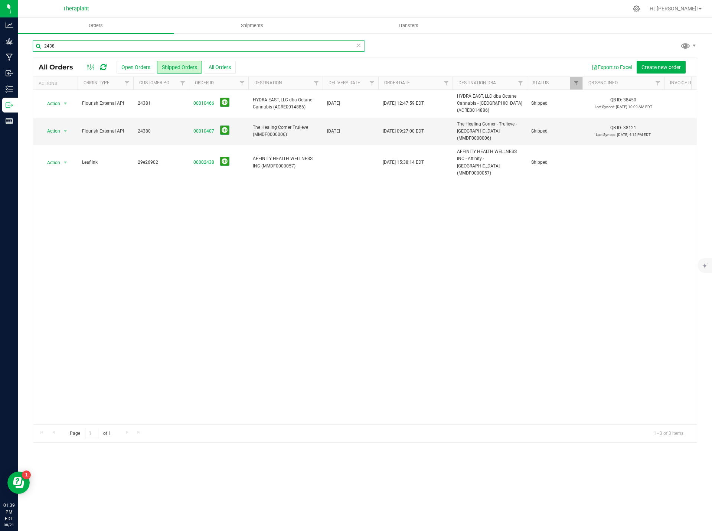
click at [49, 45] on input "2438" at bounding box center [199, 45] width 332 height 11
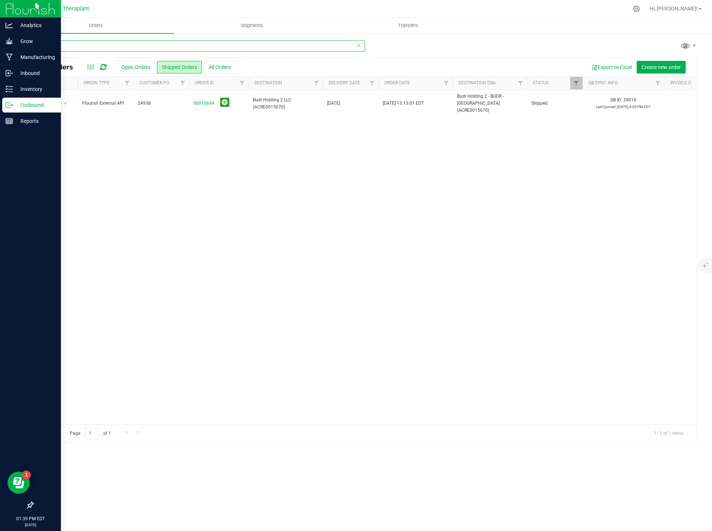
type input "24938"
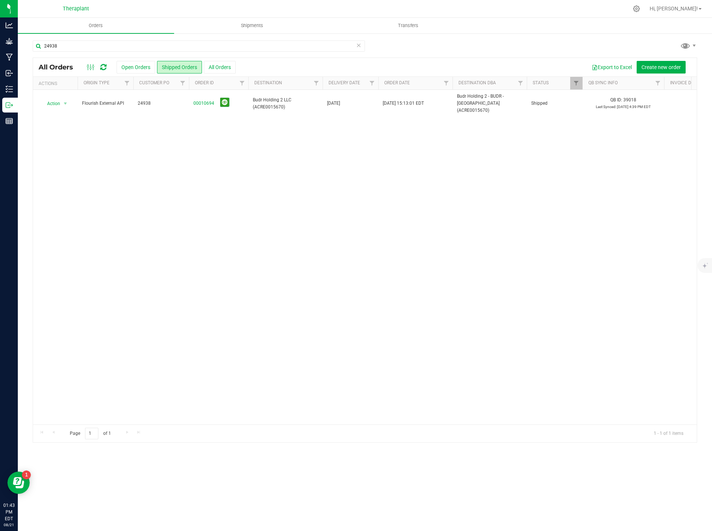
click at [358, 47] on icon at bounding box center [358, 44] width 5 height 9
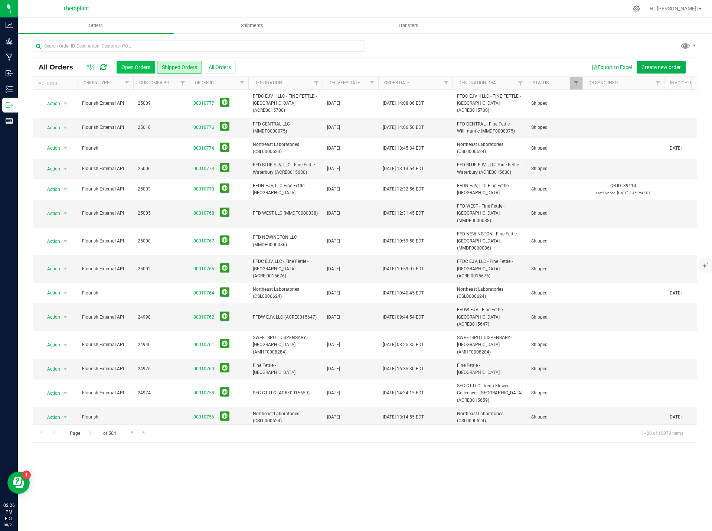
click at [136, 64] on button "Open Orders" at bounding box center [136, 67] width 39 height 13
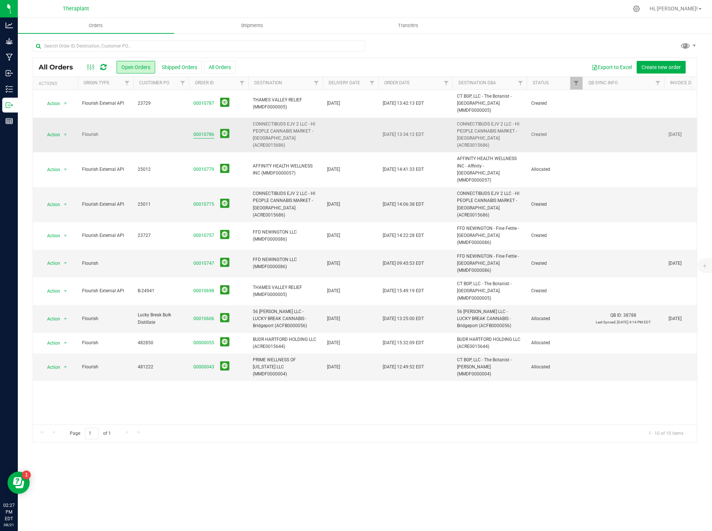
click at [201, 131] on link "00010786" at bounding box center [204, 134] width 21 height 7
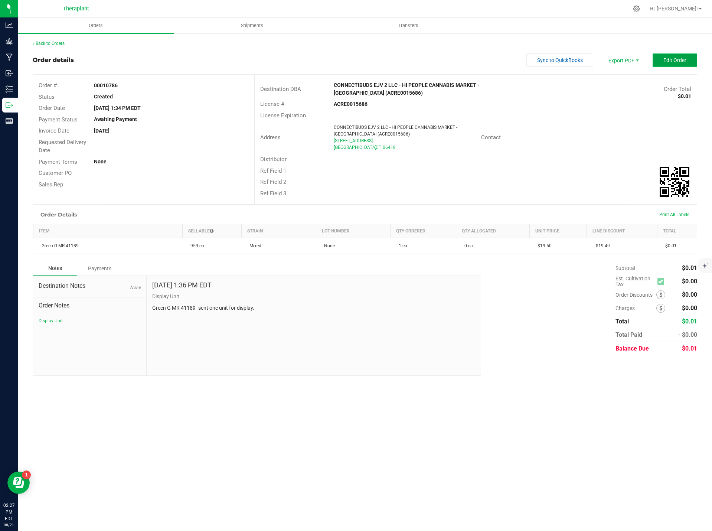
click at [663, 57] on button "Edit Order" at bounding box center [675, 59] width 45 height 13
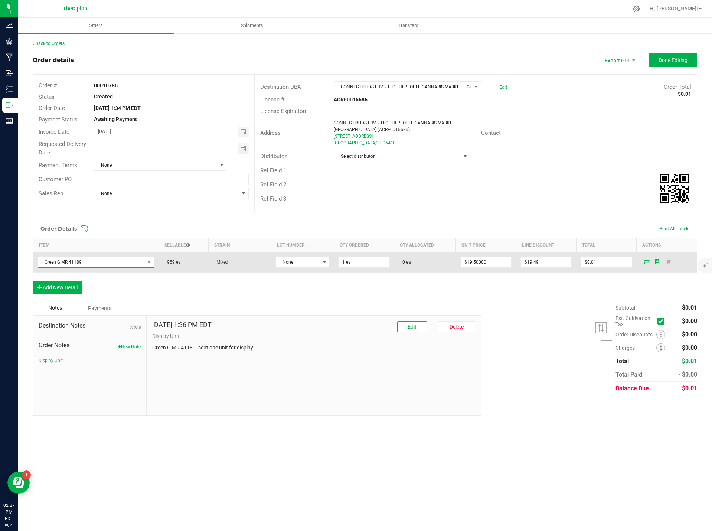
click at [52, 259] on span "Green G MR 41189" at bounding box center [91, 262] width 107 height 10
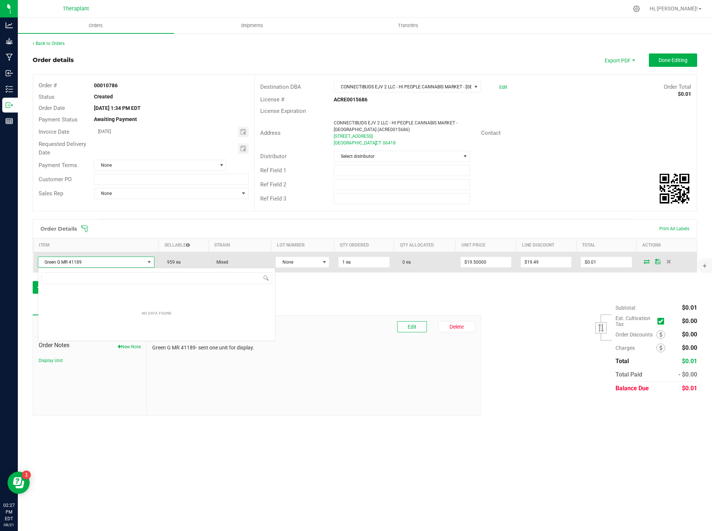
scroll to position [11, 116]
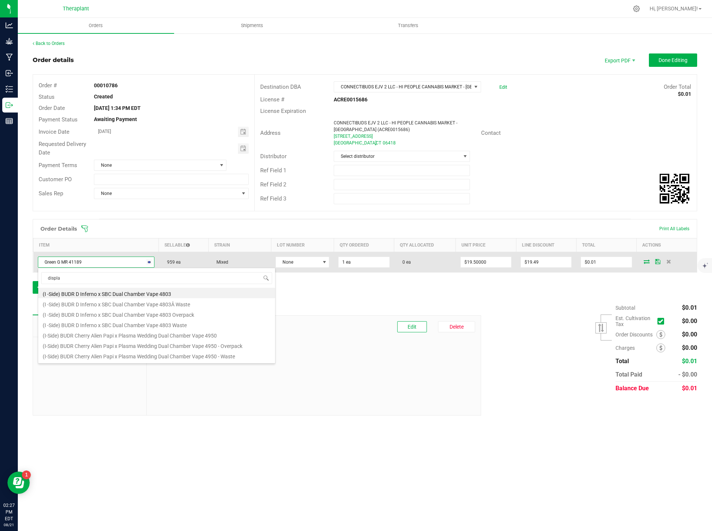
type input "display"
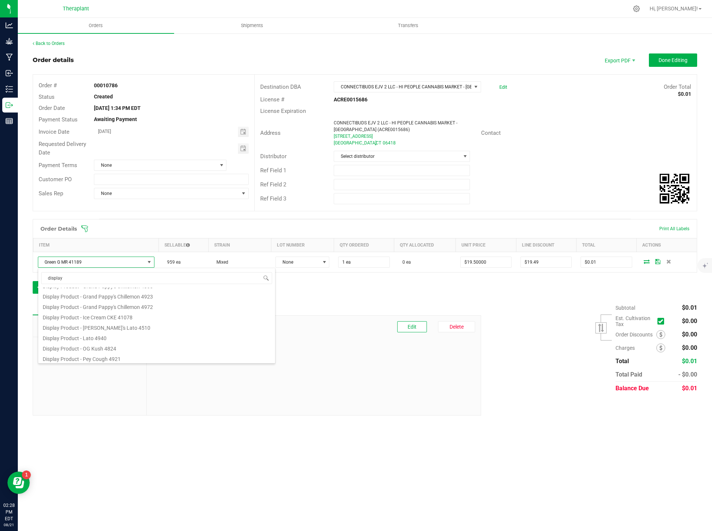
scroll to position [134, 0]
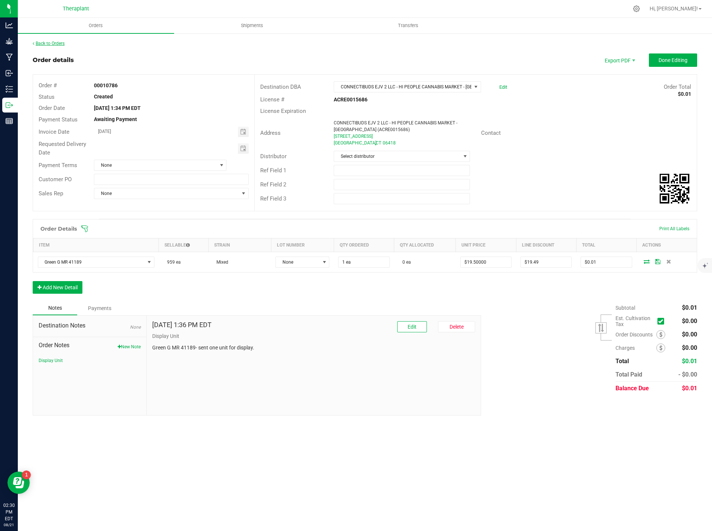
click at [55, 41] on link "Back to Orders" at bounding box center [49, 43] width 32 height 5
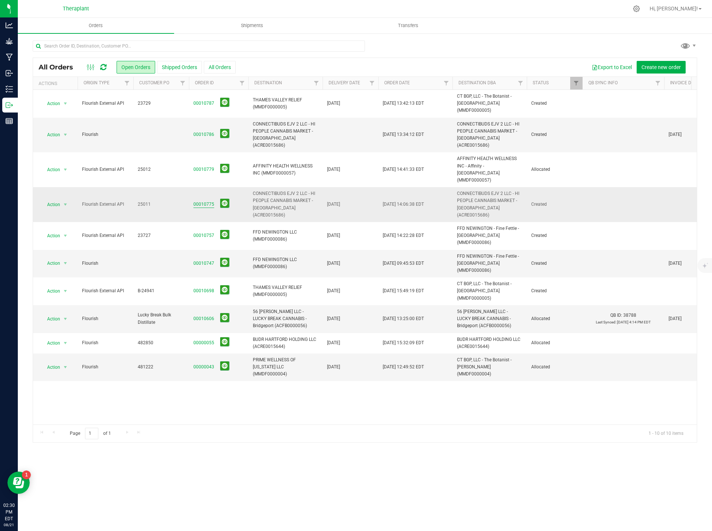
click at [199, 201] on link "00010775" at bounding box center [204, 204] width 21 height 7
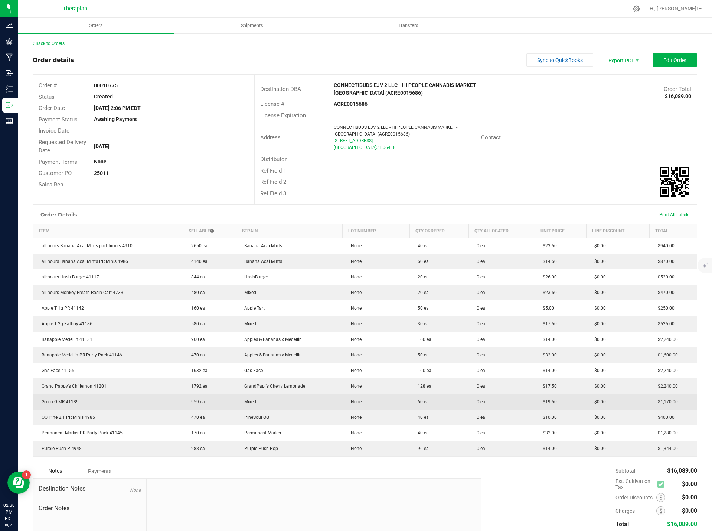
click at [66, 404] on td "Green G MR 41189" at bounding box center [108, 402] width 150 height 16
copy span "Green G MR 41189"
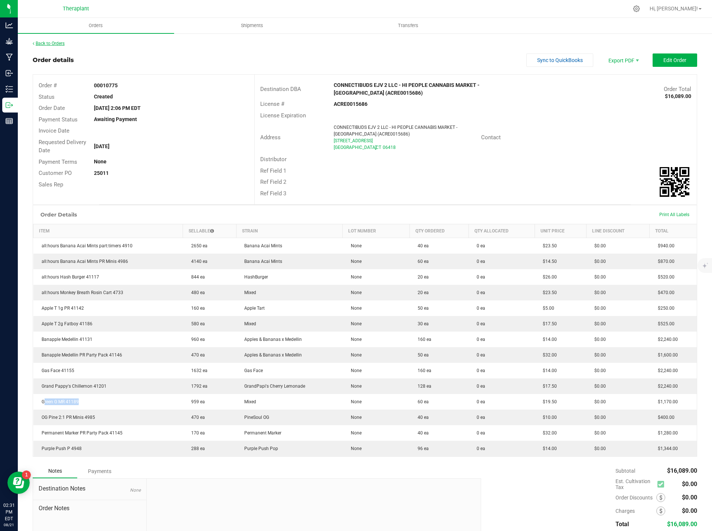
click at [50, 41] on link "Back to Orders" at bounding box center [49, 43] width 32 height 5
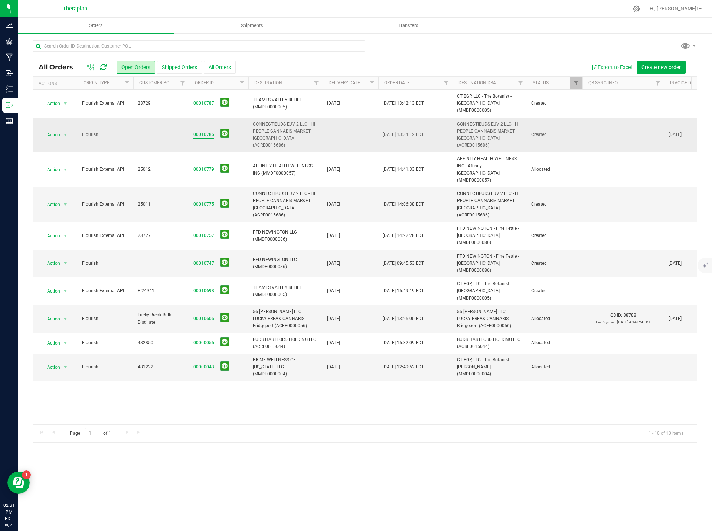
click at [201, 131] on link "00010786" at bounding box center [204, 134] width 21 height 7
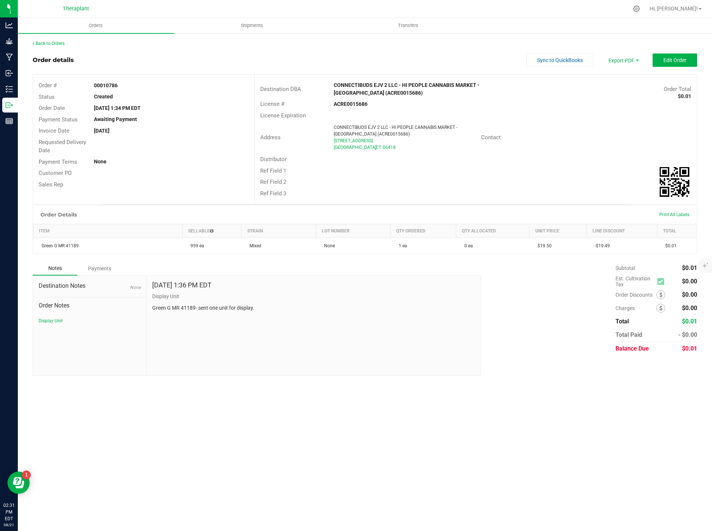
click at [66, 268] on div "Notes" at bounding box center [55, 268] width 45 height 14
click at [695, 58] on button "Edit Order" at bounding box center [675, 59] width 45 height 13
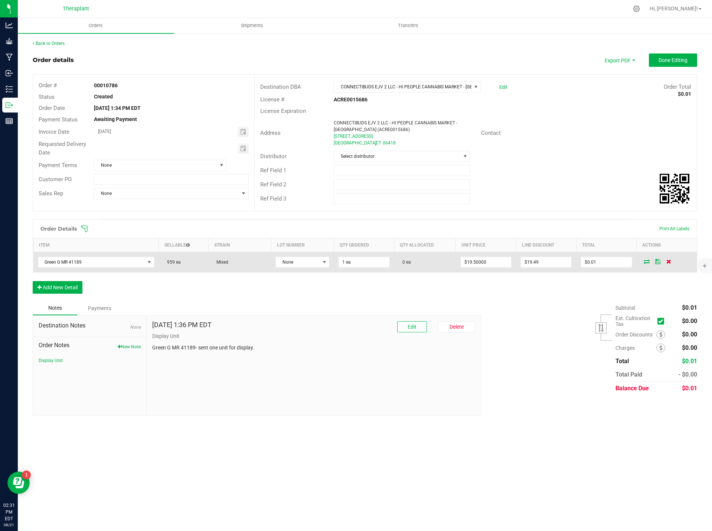
click at [671, 260] on icon at bounding box center [669, 261] width 5 height 4
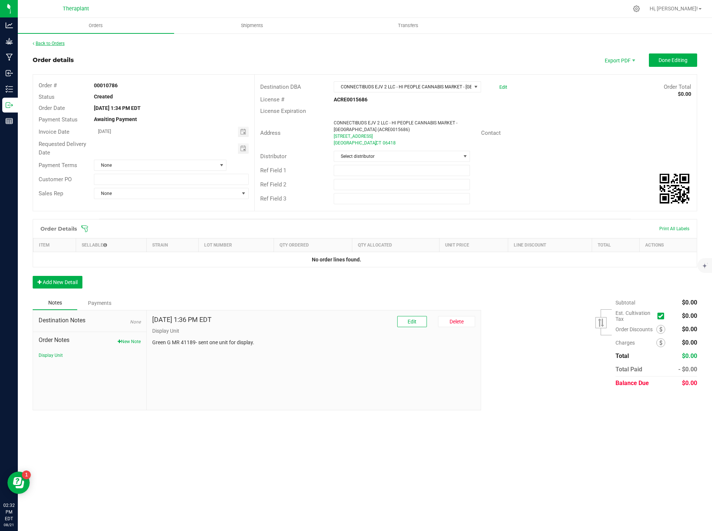
click at [43, 42] on link "Back to Orders" at bounding box center [49, 43] width 32 height 5
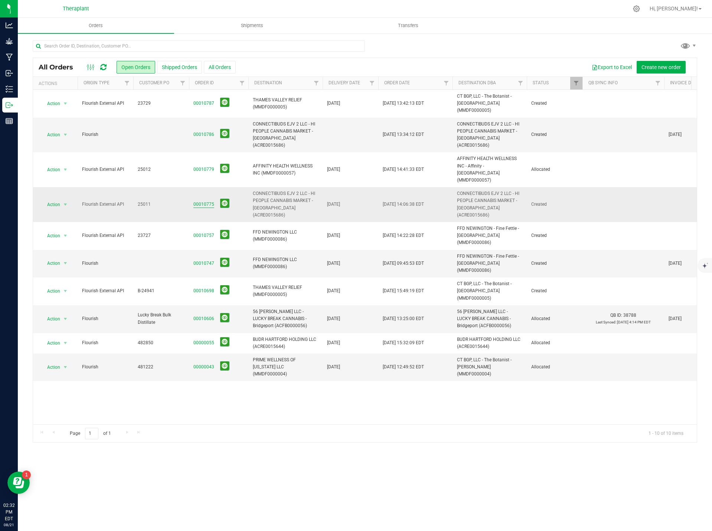
click at [203, 201] on link "00010775" at bounding box center [204, 204] width 21 height 7
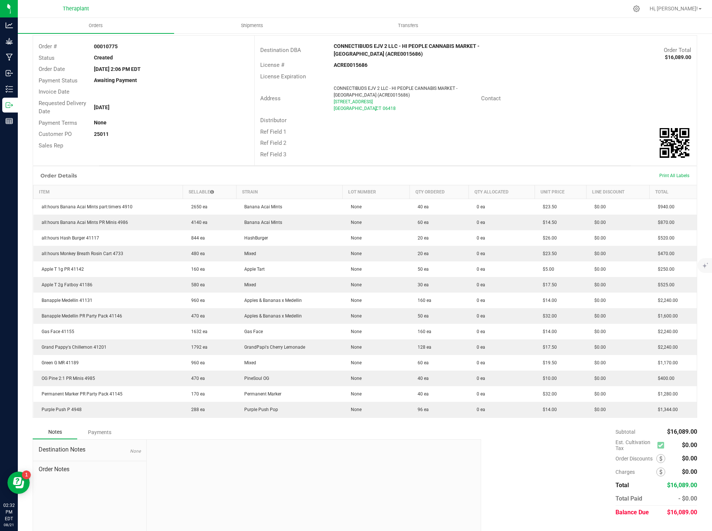
scroll to position [55, 0]
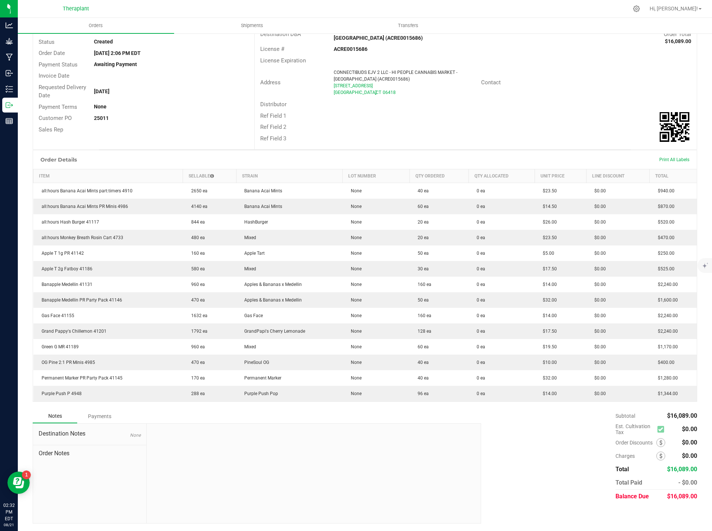
click at [51, 452] on span "Order Notes" at bounding box center [90, 453] width 102 height 9
click at [230, 459] on div at bounding box center [314, 474] width 335 height 100
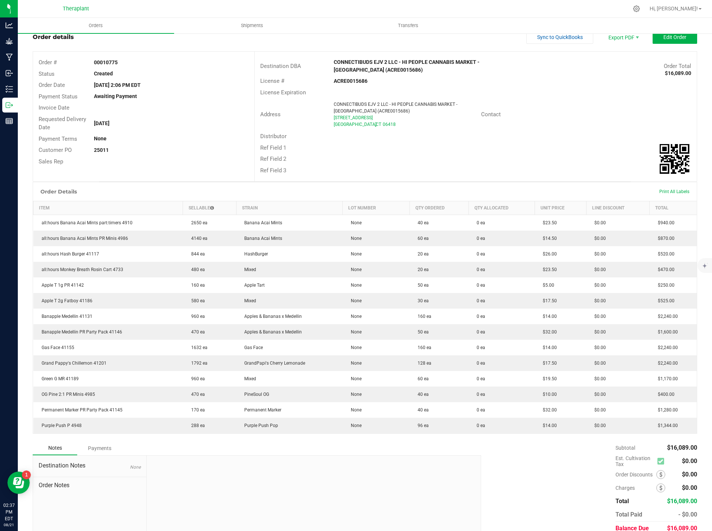
scroll to position [0, 0]
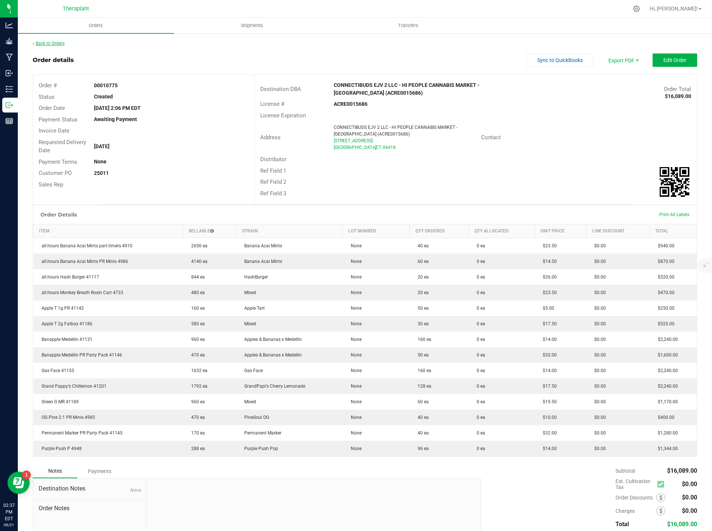
click at [61, 44] on link "Back to Orders" at bounding box center [49, 43] width 32 height 5
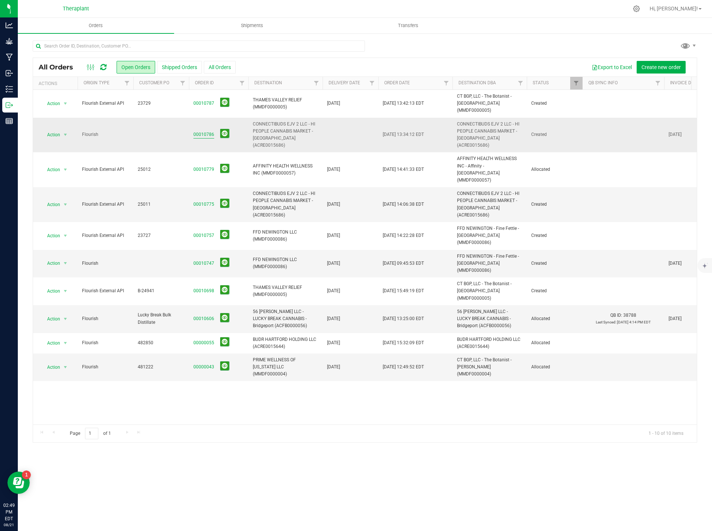
click at [196, 131] on link "00010786" at bounding box center [204, 134] width 21 height 7
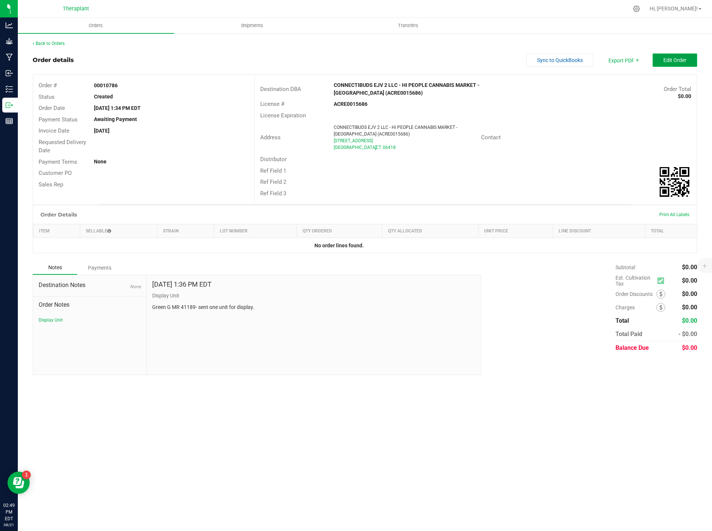
click at [682, 64] on button "Edit Order" at bounding box center [675, 59] width 45 height 13
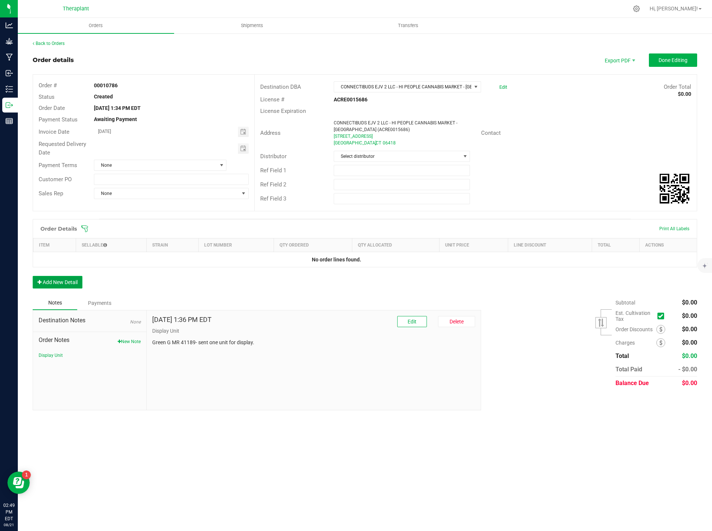
click at [72, 279] on button "Add New Detail" at bounding box center [58, 282] width 50 height 13
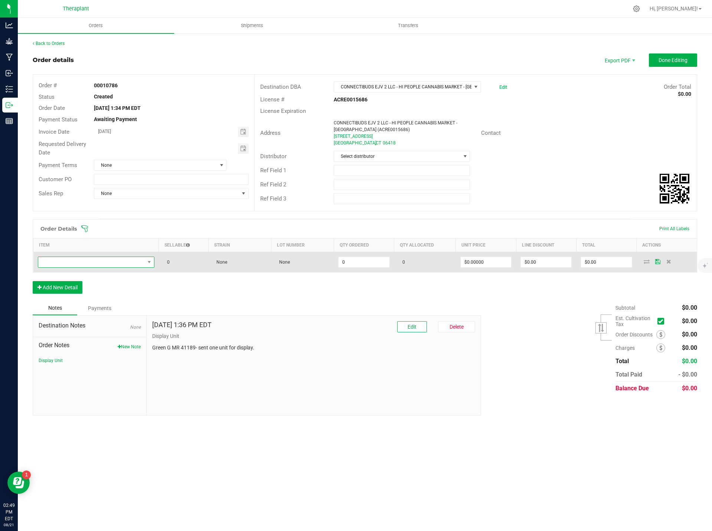
click at [74, 263] on span "NO DATA FOUND" at bounding box center [91, 262] width 107 height 10
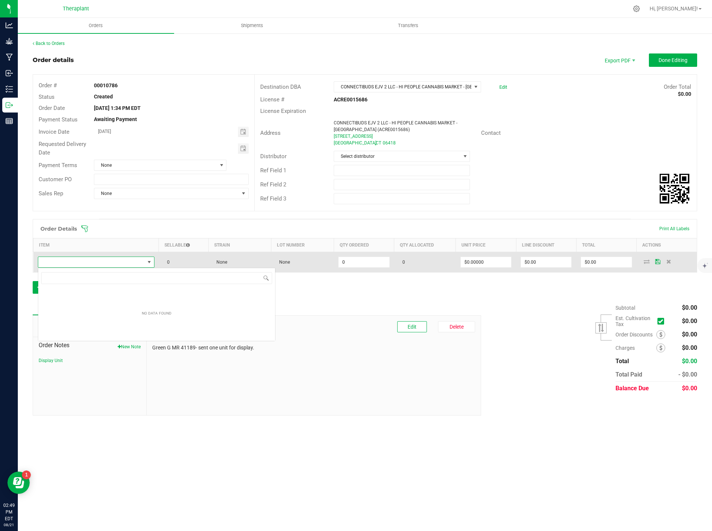
scroll to position [11, 116]
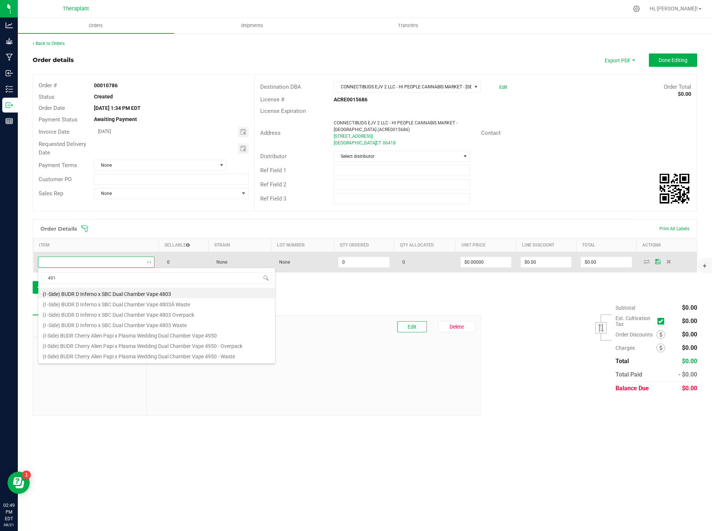
type input "4910"
type input "0 ea"
type input "$23.50000"
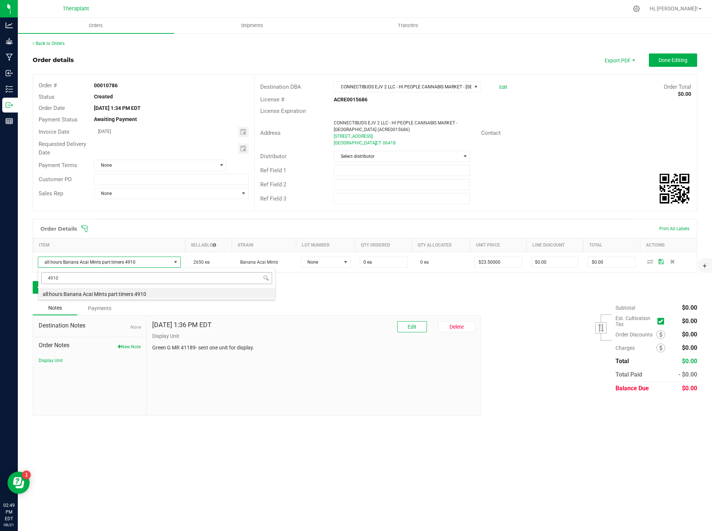
click at [71, 280] on input "4910" at bounding box center [156, 278] width 231 height 12
click at [66, 278] on input "4910" at bounding box center [156, 278] width 231 height 12
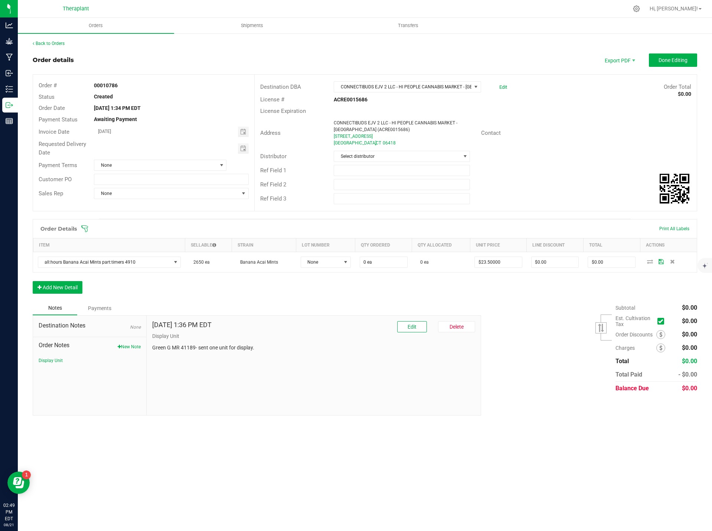
click at [329, 308] on div "Notes Payments" at bounding box center [254, 308] width 443 height 14
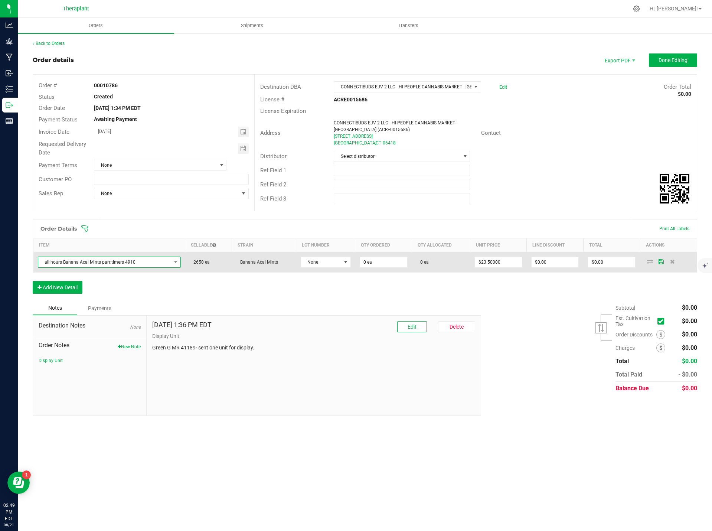
click at [130, 266] on span "all:hours Banana Acai Mints part:timers 4910" at bounding box center [104, 262] width 133 height 10
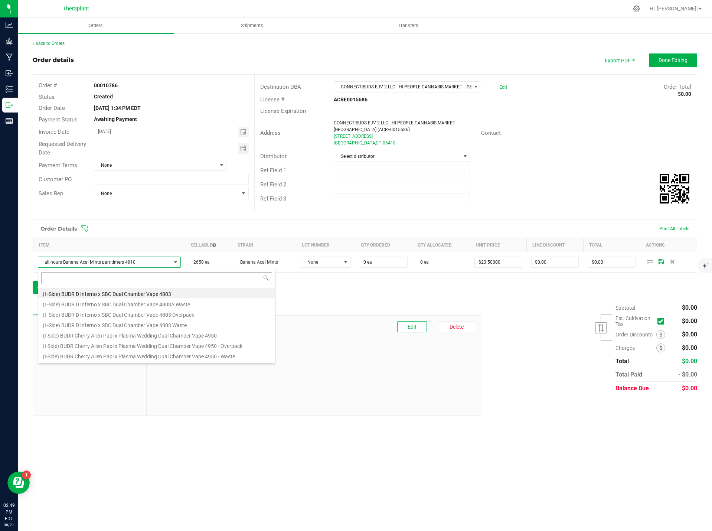
click at [81, 276] on input at bounding box center [156, 278] width 231 height 12
type input "4910"
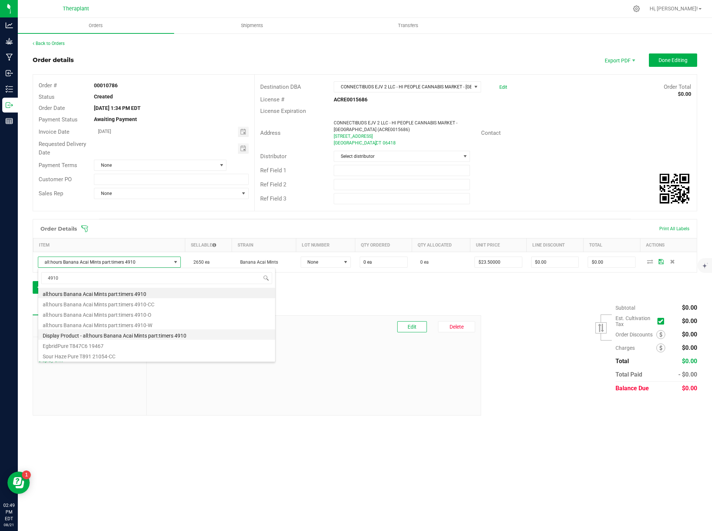
click at [85, 336] on li "Display Product - all:hours Banana Acai Mints part:timers 4910" at bounding box center [156, 334] width 237 height 10
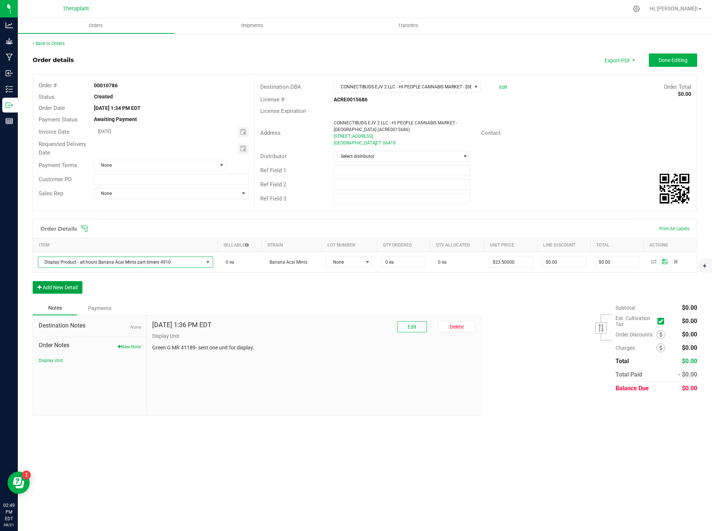
click at [77, 285] on button "Add New Detail" at bounding box center [58, 287] width 50 height 13
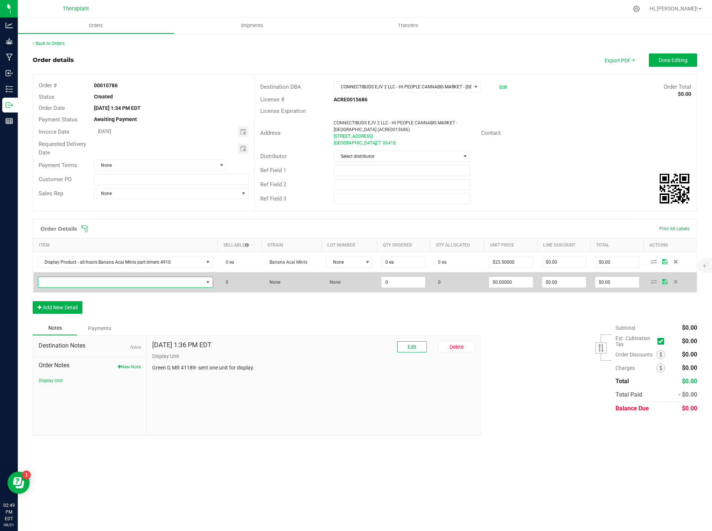
click at [58, 286] on span "NO DATA FOUND" at bounding box center [121, 282] width 166 height 10
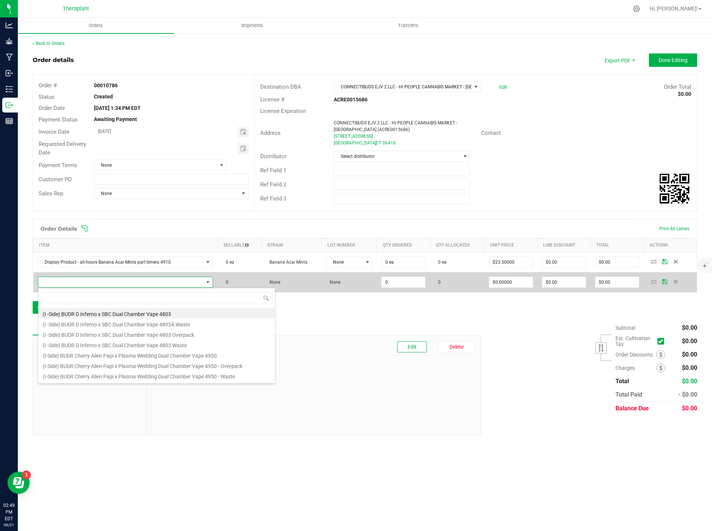
scroll to position [11, 173]
type input "41131"
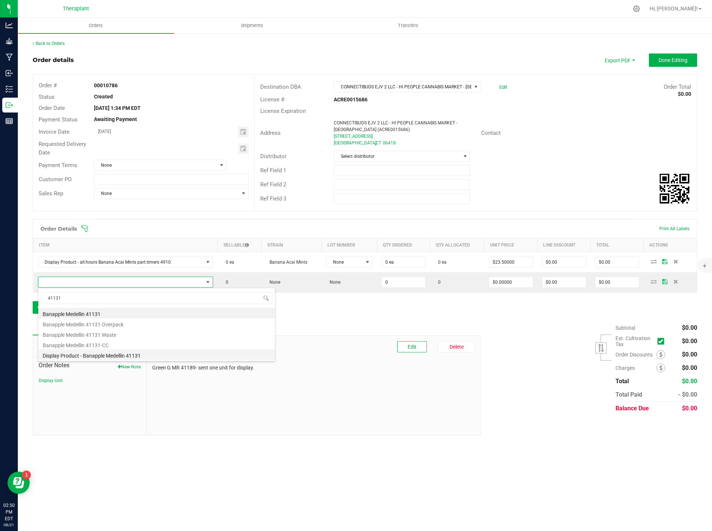
click at [104, 353] on li "Display Product - Banapple Medellin 41131" at bounding box center [156, 354] width 237 height 10
type input "0 ea"
type input "$21.50000"
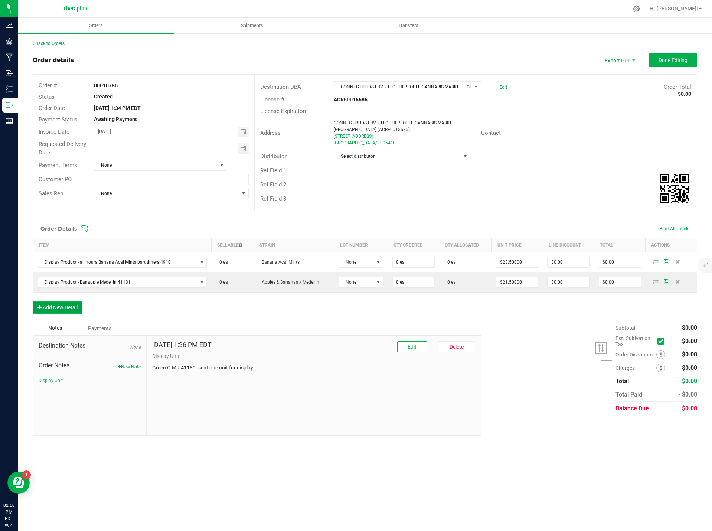
click at [72, 305] on button "Add New Detail" at bounding box center [58, 307] width 50 height 13
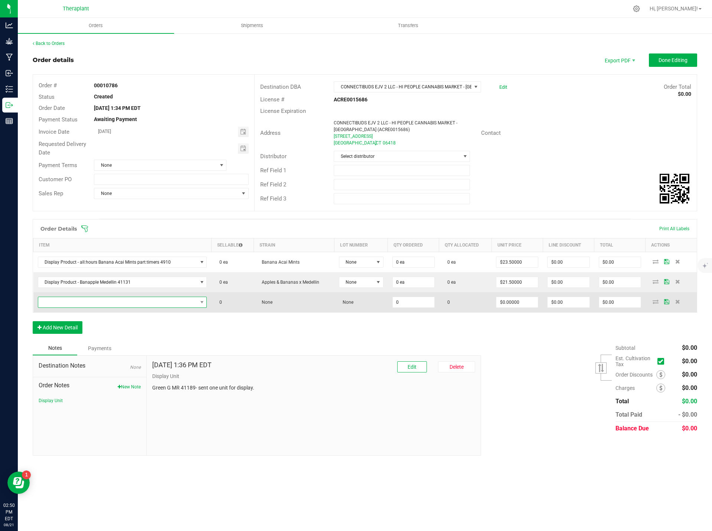
click at [89, 302] on span "NO DATA FOUND" at bounding box center [117, 302] width 159 height 10
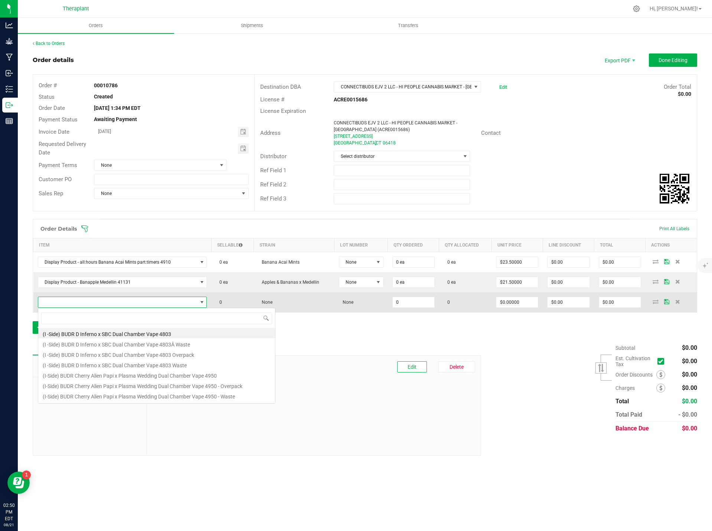
scroll to position [11, 167]
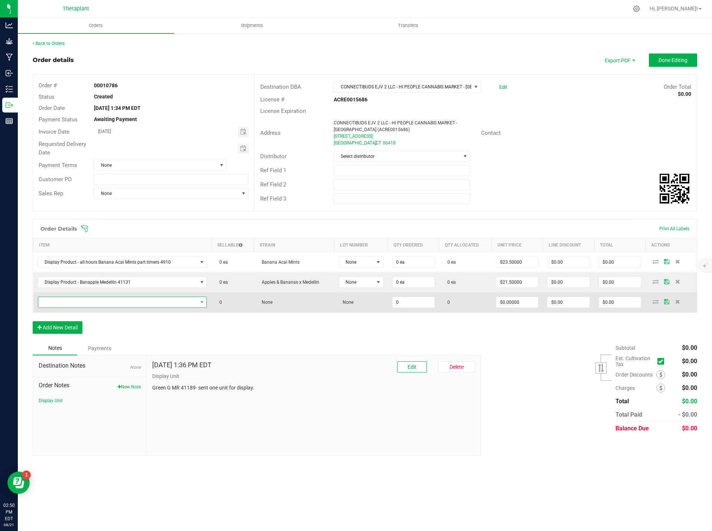
click at [127, 302] on span "NO DATA FOUND" at bounding box center [117, 302] width 159 height 10
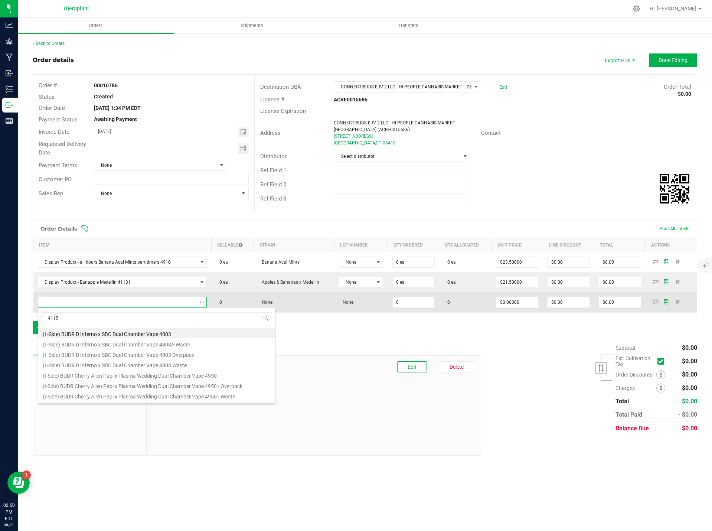
type input "41155"
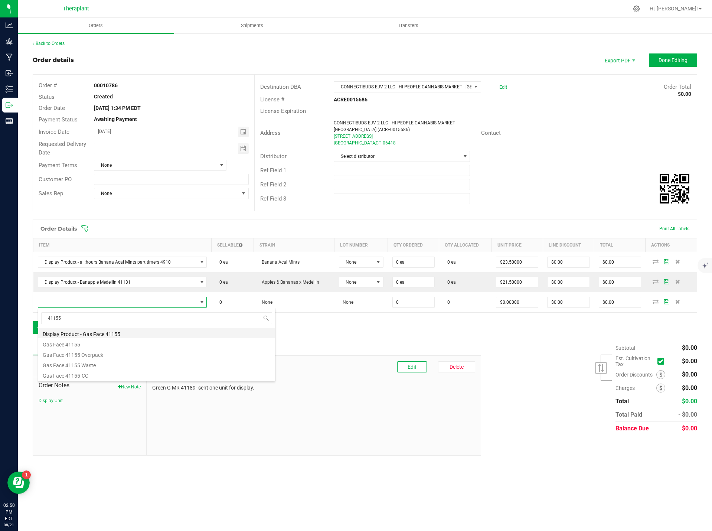
click at [129, 333] on li "Display Product - Gas Face 41155" at bounding box center [156, 333] width 237 height 10
type input "0 ea"
type input "$17.50000"
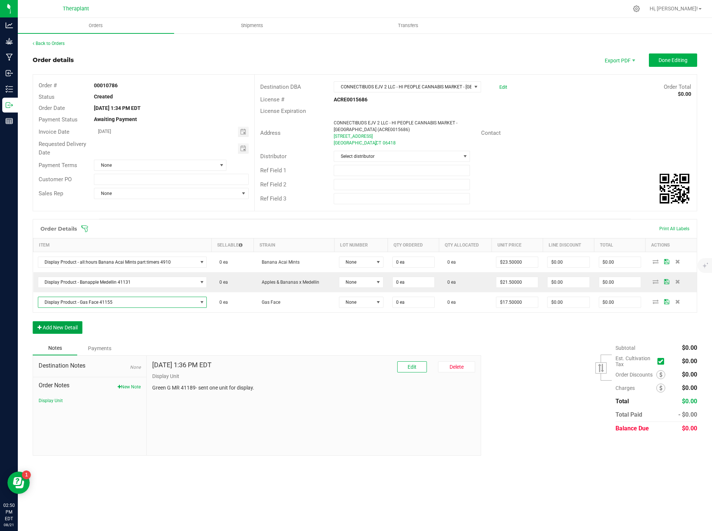
click at [65, 332] on button "Add New Detail" at bounding box center [58, 327] width 50 height 13
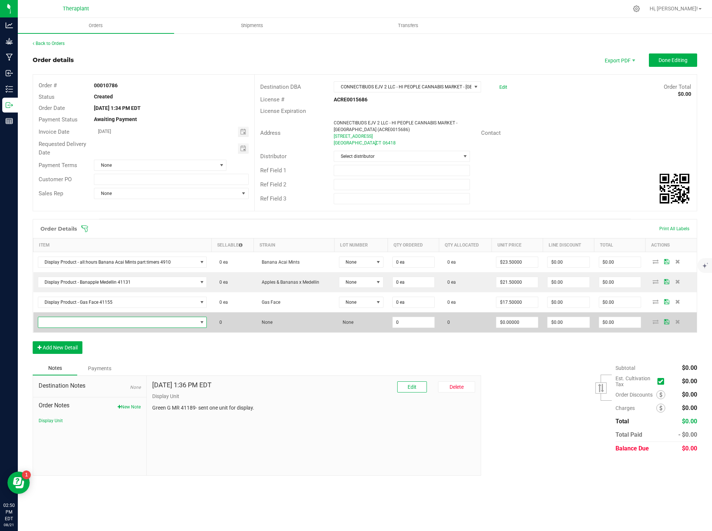
click at [64, 322] on span "NO DATA FOUND" at bounding box center [117, 322] width 159 height 10
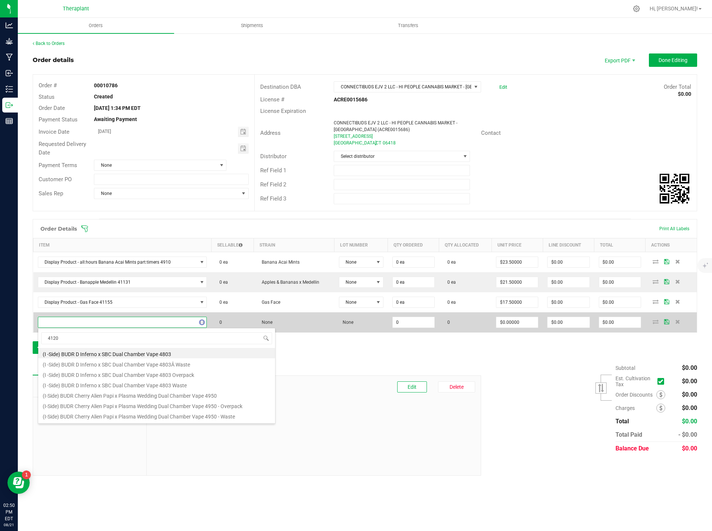
type input "41201"
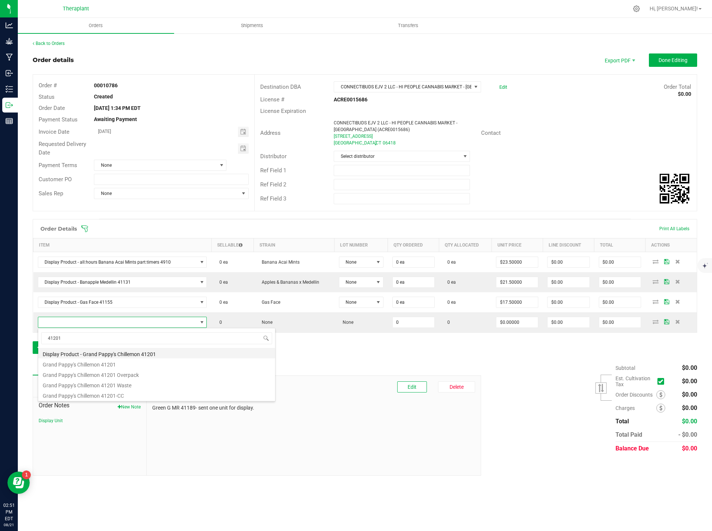
click at [90, 355] on li "Display Product - Grand Pappy's Chillemon 41201" at bounding box center [156, 353] width 237 height 10
type input "0 ea"
type input "$17.50000"
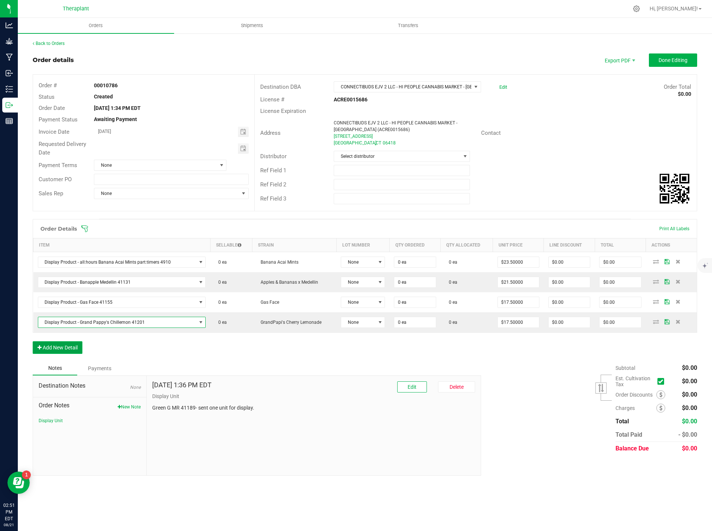
click at [69, 344] on button "Add New Detail" at bounding box center [58, 347] width 50 height 13
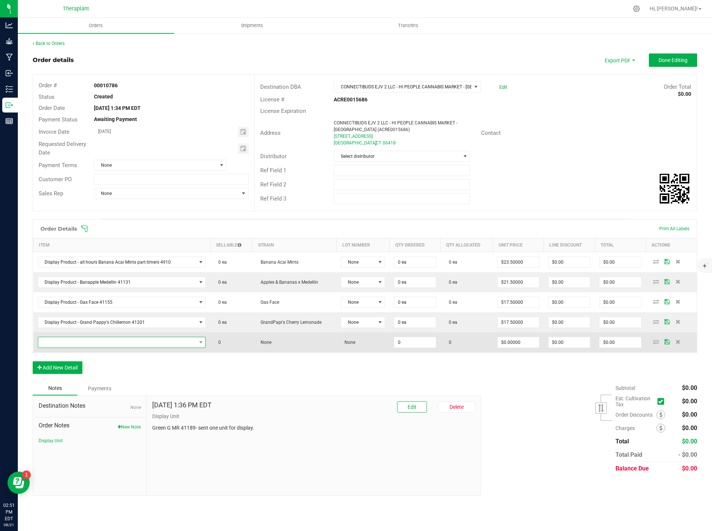
click at [68, 344] on span "NO DATA FOUND" at bounding box center [117, 342] width 158 height 10
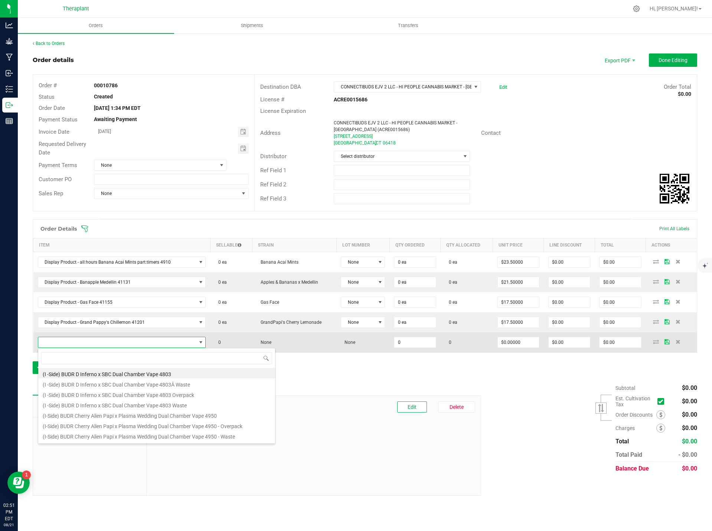
scroll to position [11, 166]
type input "4948"
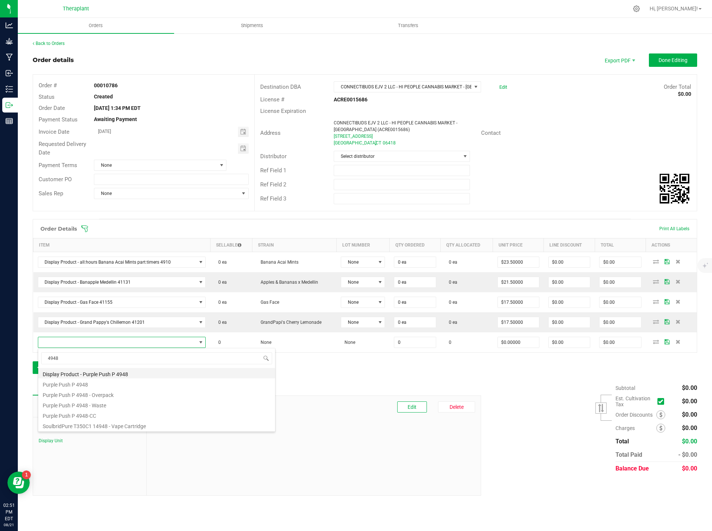
click at [81, 373] on li "Display Product - Purple Push P 4948" at bounding box center [156, 373] width 237 height 10
type input "0 ea"
type input "$21.50000"
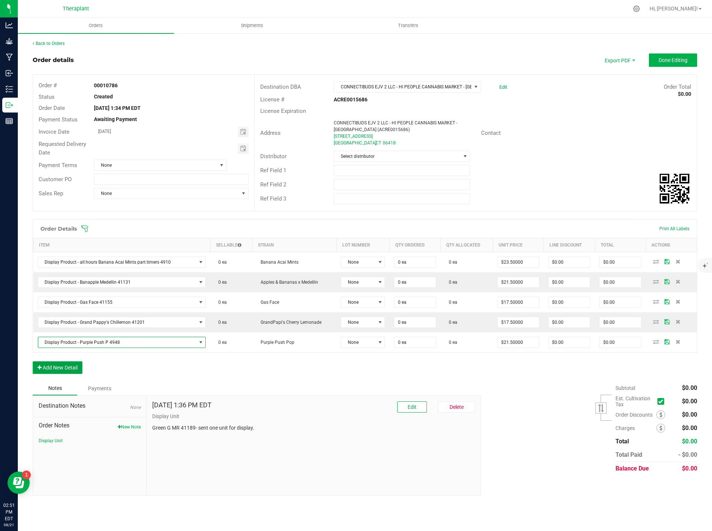
click at [65, 365] on button "Add New Detail" at bounding box center [58, 367] width 50 height 13
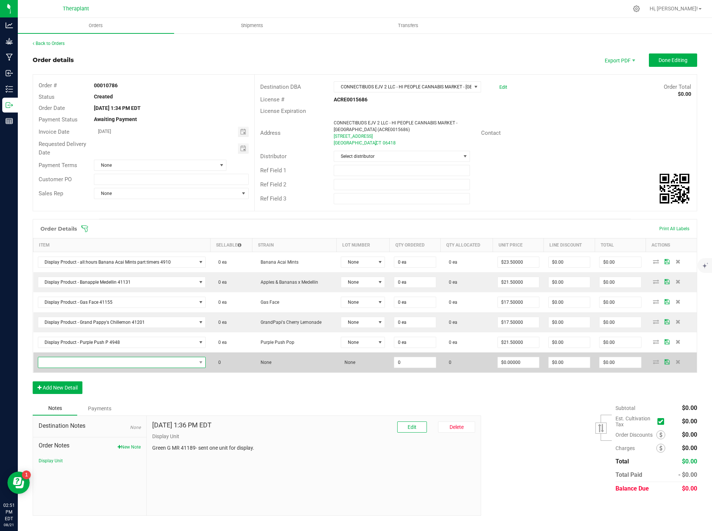
click at [85, 364] on span "NO DATA FOUND" at bounding box center [117, 362] width 158 height 10
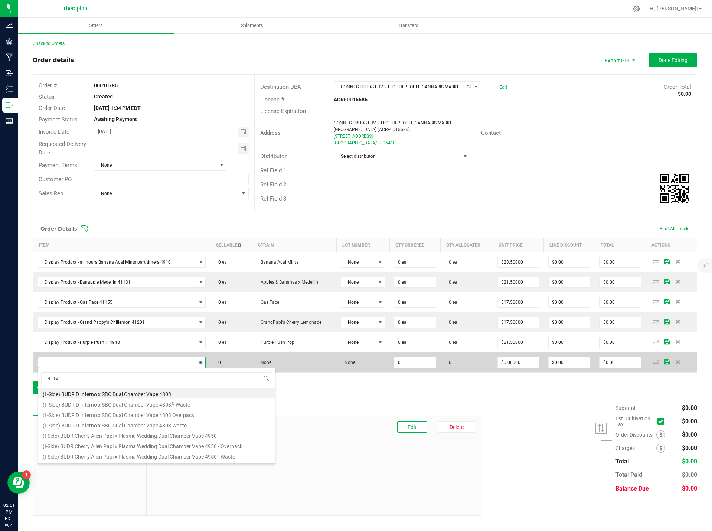
type input "41189"
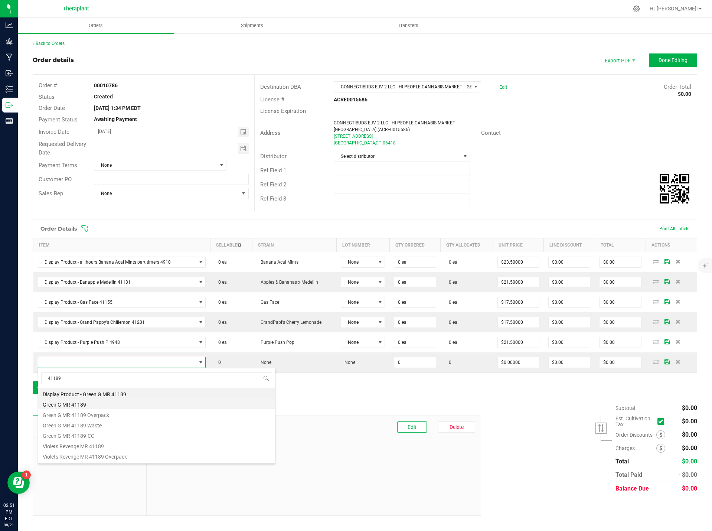
click at [110, 399] on li "Green G MR 41189" at bounding box center [156, 404] width 237 height 10
type input "0 ea"
type input "$19.50000"
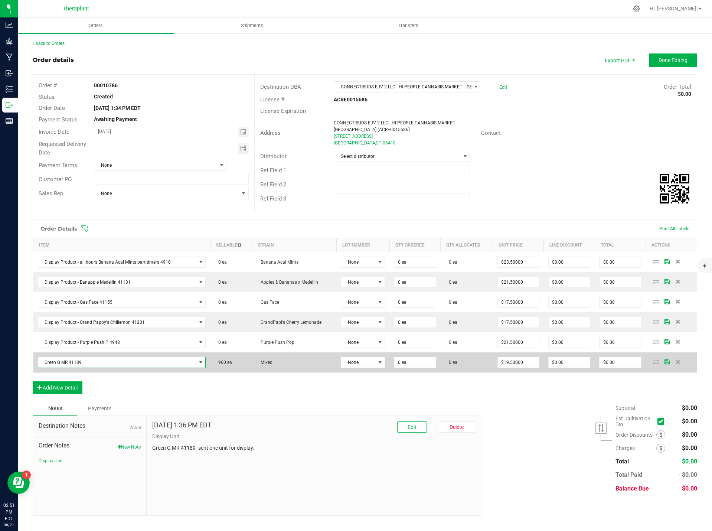
click at [94, 363] on span "Green G MR 41189" at bounding box center [117, 362] width 158 height 10
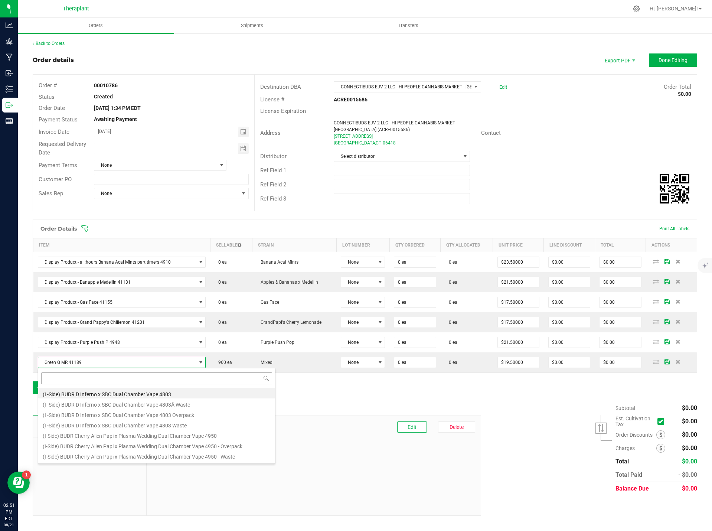
click at [69, 379] on input at bounding box center [156, 379] width 231 height 12
type input "41189"
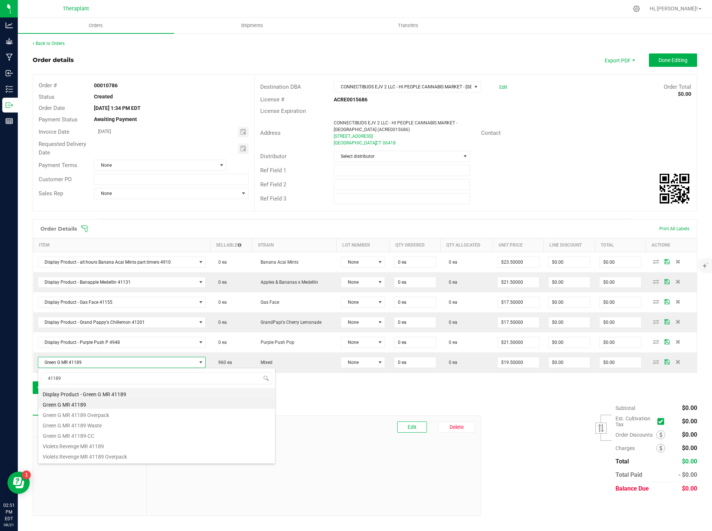
click at [59, 395] on li "Display Product - Green G MR 41189" at bounding box center [156, 393] width 237 height 10
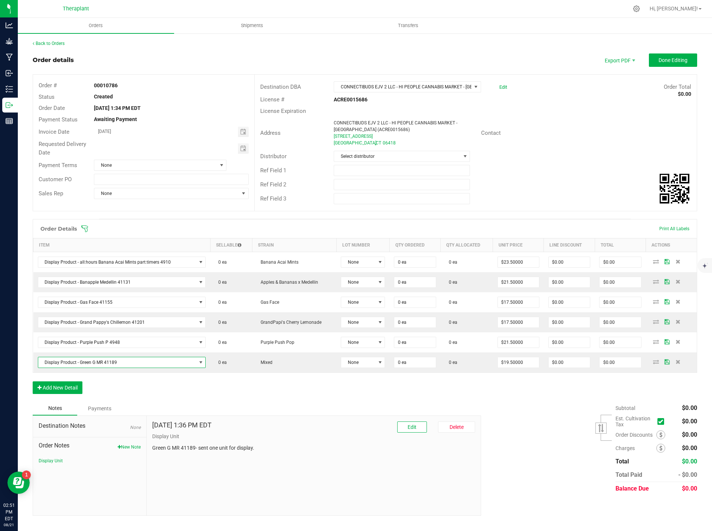
click at [135, 380] on div "Order Details Print All Labels Item Sellable Strain Lot Number Qty Ordered Qty …" at bounding box center [365, 310] width 665 height 182
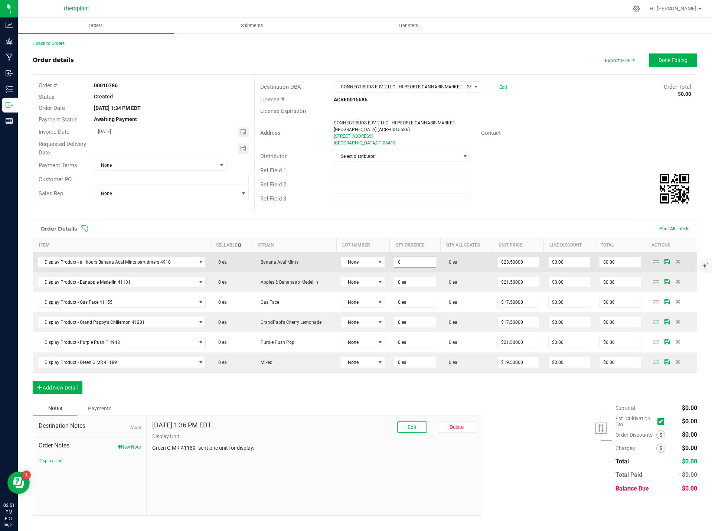
click at [405, 260] on input "0" at bounding box center [414, 262] width 41 height 10
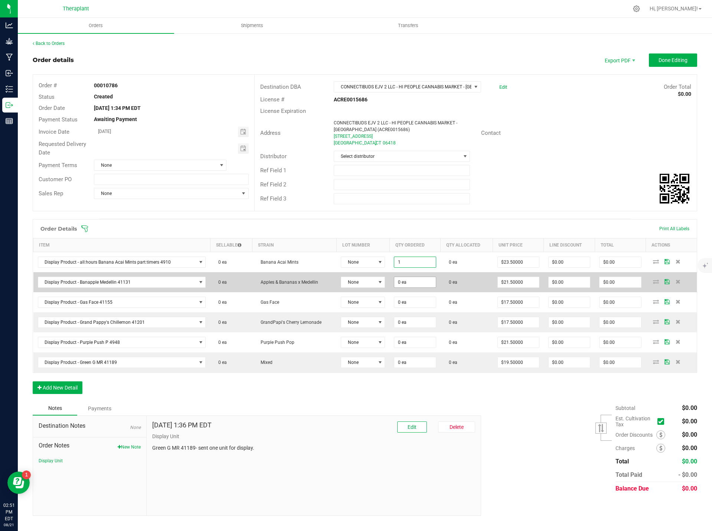
type input "1 ea"
type input "$23.50"
click at [399, 279] on input "0" at bounding box center [414, 282] width 41 height 10
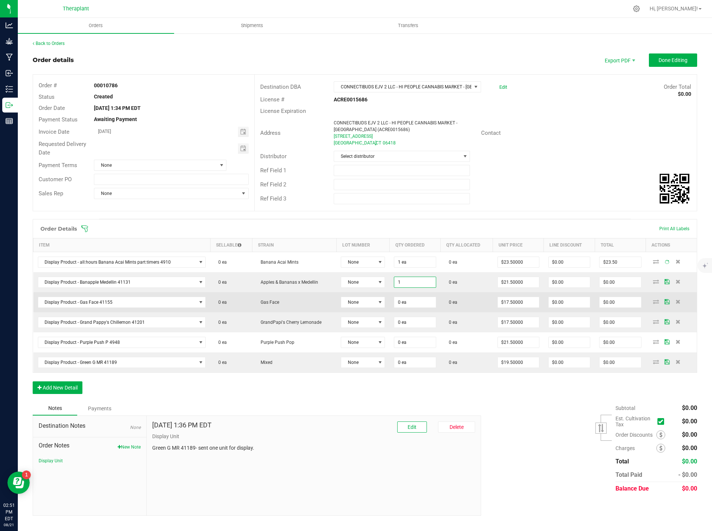
type input "1 ea"
type input "$21.50"
click at [400, 308] on td "0 ea" at bounding box center [415, 302] width 51 height 20
click at [399, 301] on input "0" at bounding box center [414, 302] width 41 height 10
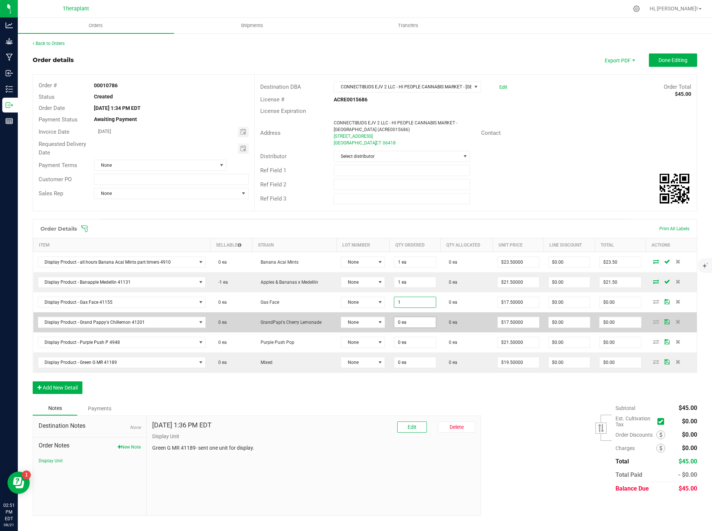
type input "1 ea"
type input "$17.50"
click at [398, 323] on input "0" at bounding box center [414, 322] width 41 height 10
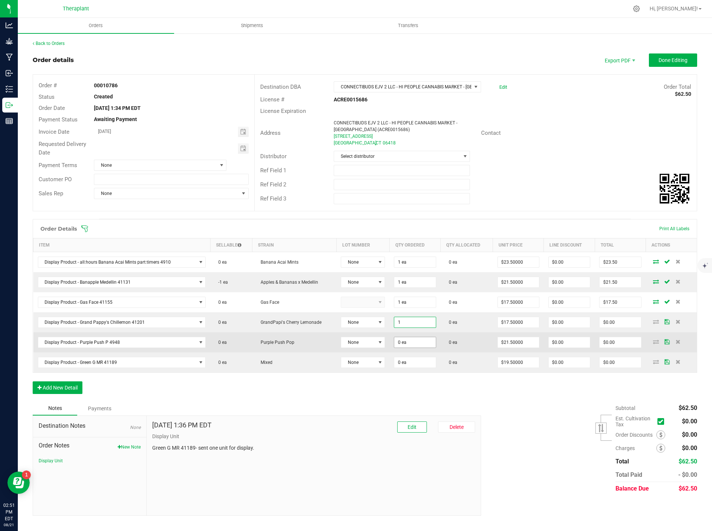
type input "1 ea"
type input "$17.50"
click at [398, 343] on input "0" at bounding box center [414, 342] width 41 height 10
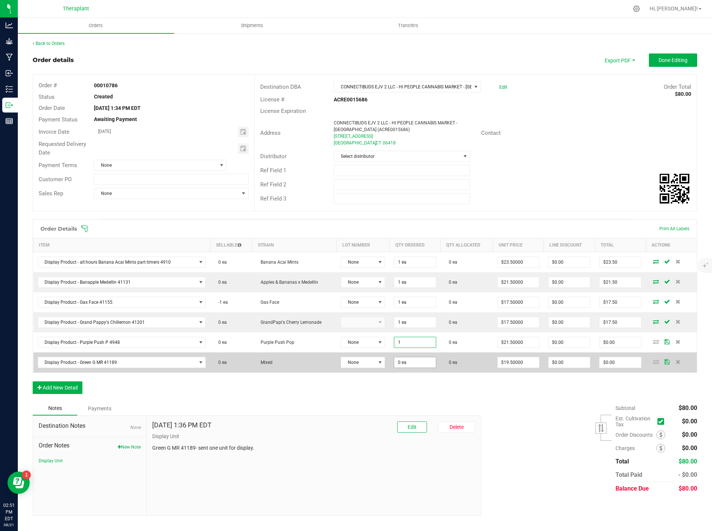
type input "1 ea"
type input "$21.50"
click at [399, 361] on input "0" at bounding box center [414, 362] width 41 height 10
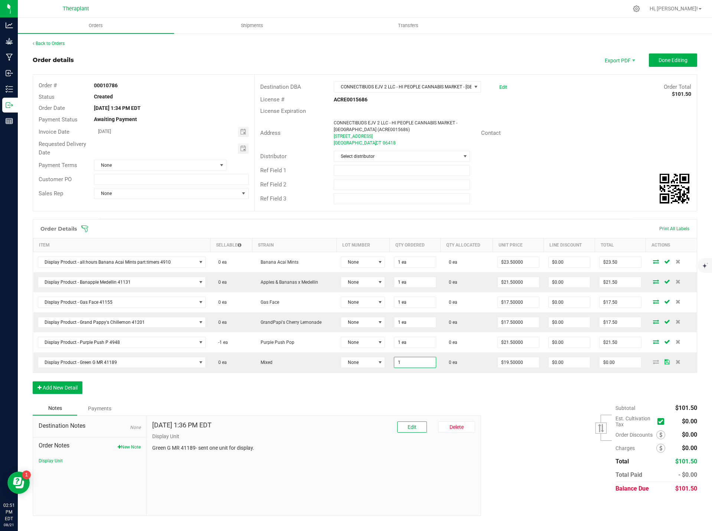
type input "1 ea"
type input "$19.50"
click at [266, 452] on p "Green G MR 41189- sent one unit for display." at bounding box center [314, 448] width 324 height 8
click at [418, 430] on button "Edit" at bounding box center [412, 427] width 30 height 11
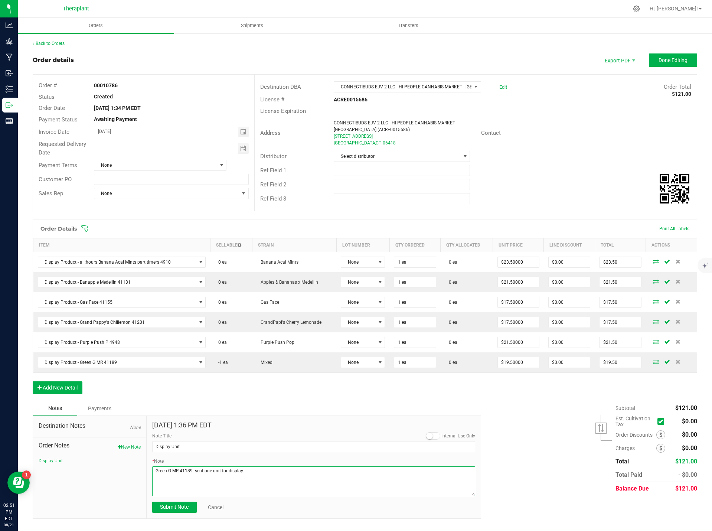
drag, startPoint x: 197, startPoint y: 470, endPoint x: 185, endPoint y: 470, distance: 12.3
click at [185, 470] on textarea "* Note" at bounding box center [314, 481] width 324 height 30
click at [192, 470] on textarea "* Note" at bounding box center [314, 481] width 324 height 30
click at [191, 470] on textarea "* Note" at bounding box center [314, 481] width 324 height 30
drag, startPoint x: 195, startPoint y: 470, endPoint x: 150, endPoint y: 466, distance: 44.8
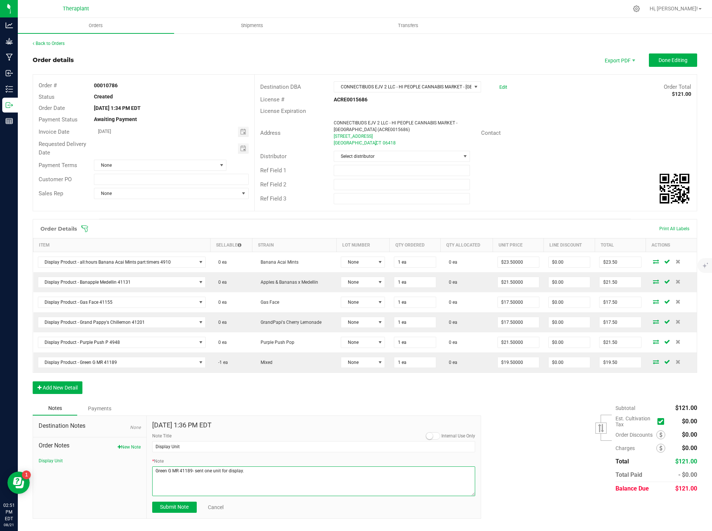
click at [150, 466] on div "[DATE] 1:36 PM EDT Internal Use Only Note Title Display Unit * Note Submit Note…" at bounding box center [314, 467] width 335 height 103
click at [203, 471] on textarea "* Note" at bounding box center [314, 481] width 324 height 30
click at [219, 479] on textarea "* Note" at bounding box center [314, 481] width 324 height 30
click at [160, 481] on textarea "* Note" at bounding box center [314, 481] width 324 height 30
drag, startPoint x: 160, startPoint y: 481, endPoint x: 155, endPoint y: 477, distance: 6.6
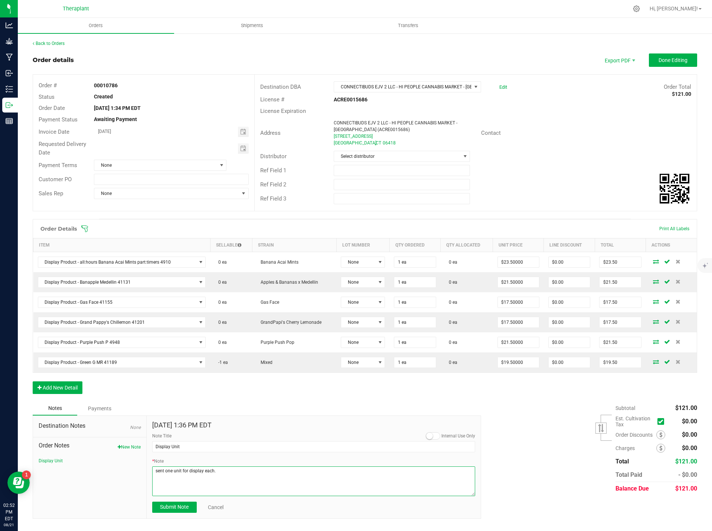
click at [155, 477] on textarea "* Note" at bounding box center [314, 481] width 324 height 30
paste textarea "all:hours Banana Acai Mints part:timers 4910 Banapple Medellin 41131 Gas Face 4…"
click at [157, 491] on textarea "* Note" at bounding box center [314, 481] width 324 height 30
paste textarea "Green G MR 41189"
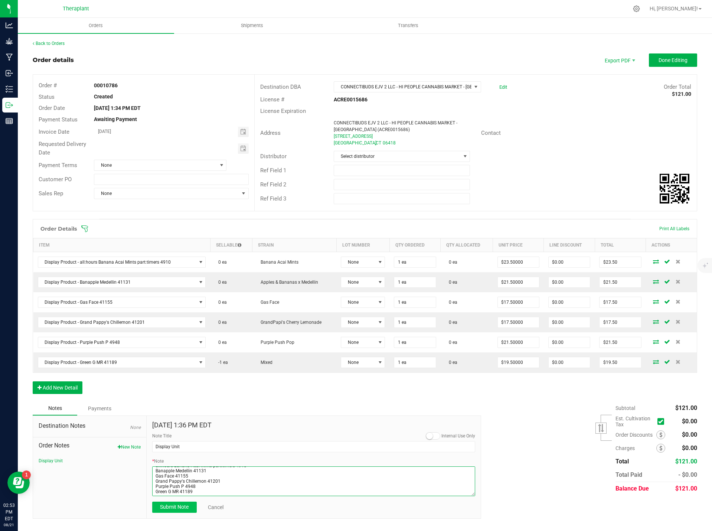
type textarea "sent one unit for display each. all:hours Banana Acai Mints part:timers 4910 Ba…"
click at [180, 507] on span "Submit Note" at bounding box center [174, 507] width 29 height 6
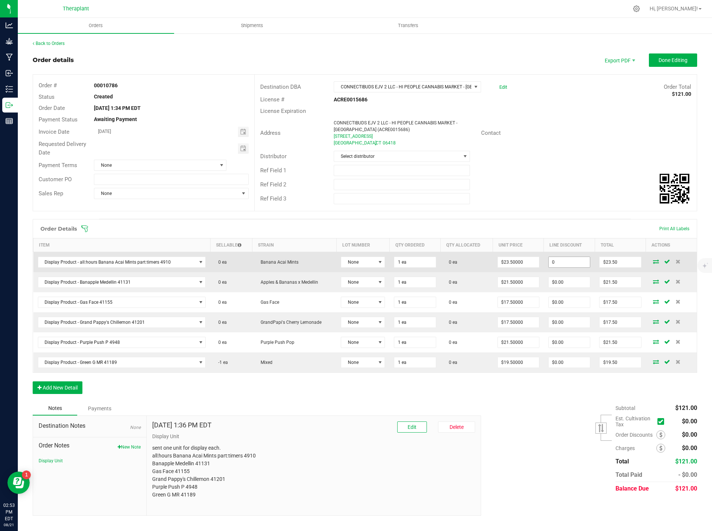
click at [574, 258] on input "0" at bounding box center [569, 262] width 41 height 10
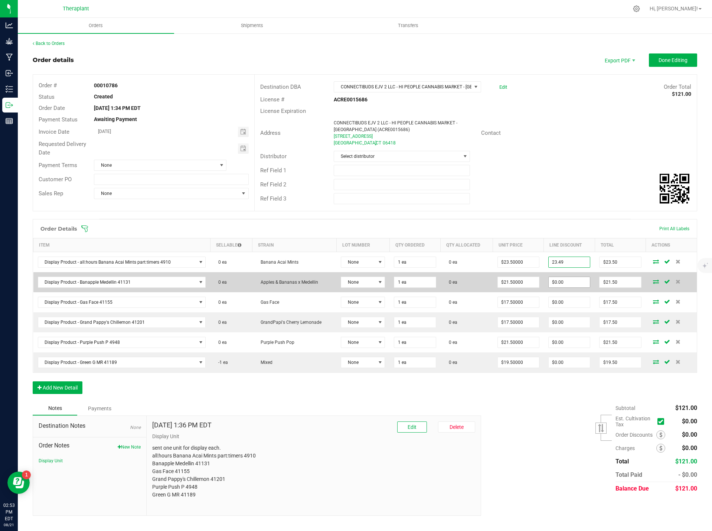
type input "$23.49"
type input "$0.01"
click at [574, 284] on input "0" at bounding box center [569, 282] width 41 height 10
click at [556, 282] on input "20.49" at bounding box center [569, 282] width 41 height 10
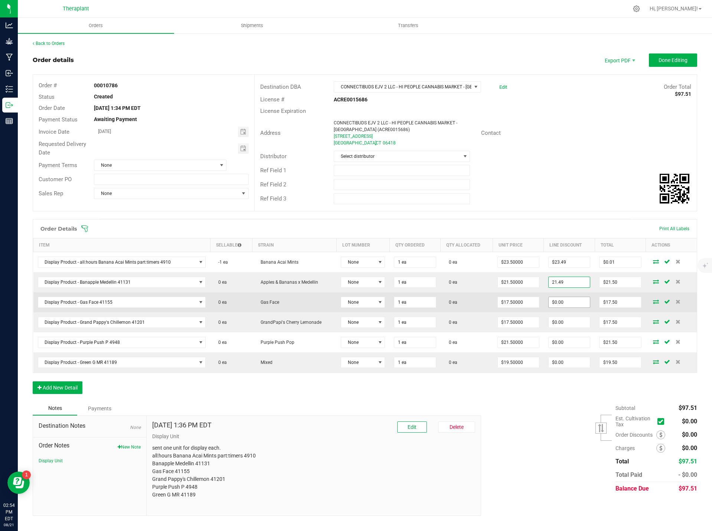
type input "$21.49"
type input "$0.01"
click at [573, 304] on input "0" at bounding box center [569, 302] width 41 height 10
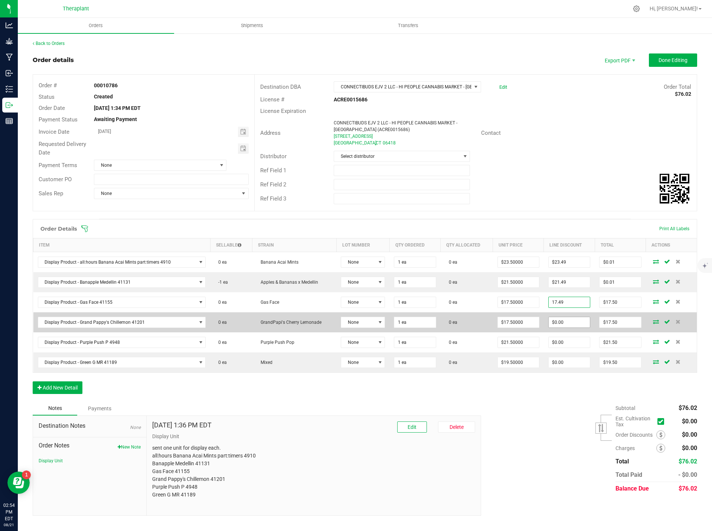
type input "$17.49"
type input "$0.01"
click at [581, 324] on input "0" at bounding box center [569, 322] width 41 height 10
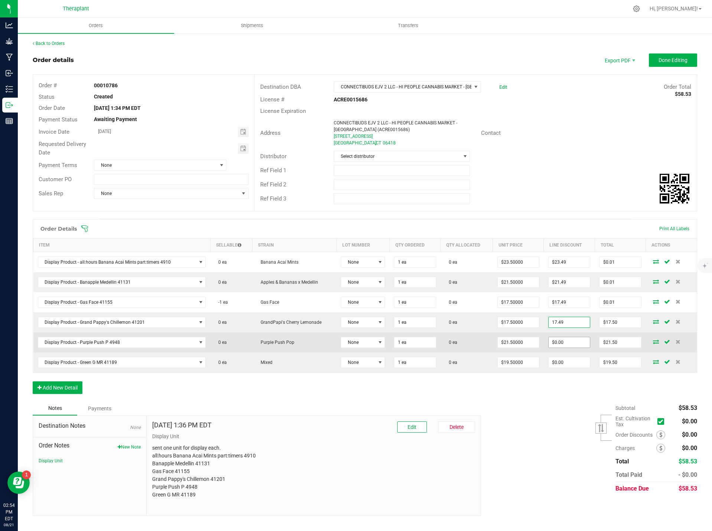
type input "$17.49"
type input "$0.01"
click at [570, 346] on input "0" at bounding box center [569, 342] width 41 height 10
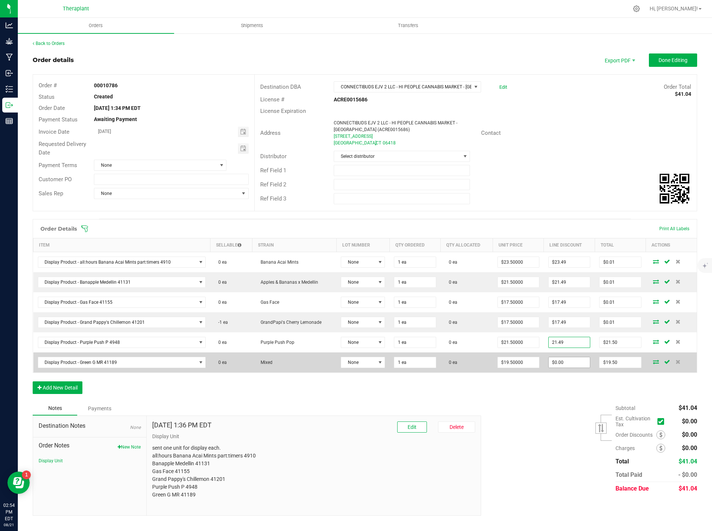
type input "$21.49"
type input "$0.01"
click at [571, 360] on input "0" at bounding box center [569, 362] width 41 height 10
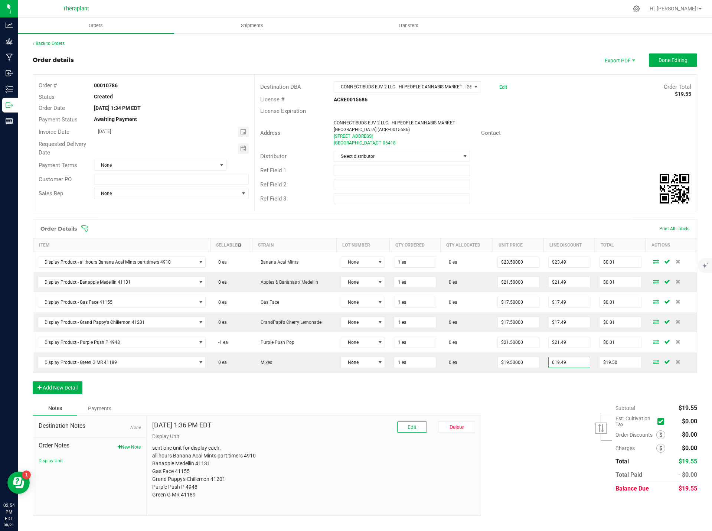
type input "$19.49"
type input "$0.01"
click at [555, 427] on div "Subtotal $19.55 Est. Cultivation Tax" at bounding box center [587, 448] width 222 height 94
click at [675, 65] on button "Done Editing" at bounding box center [673, 59] width 48 height 13
